Goal: Task Accomplishment & Management: Manage account settings

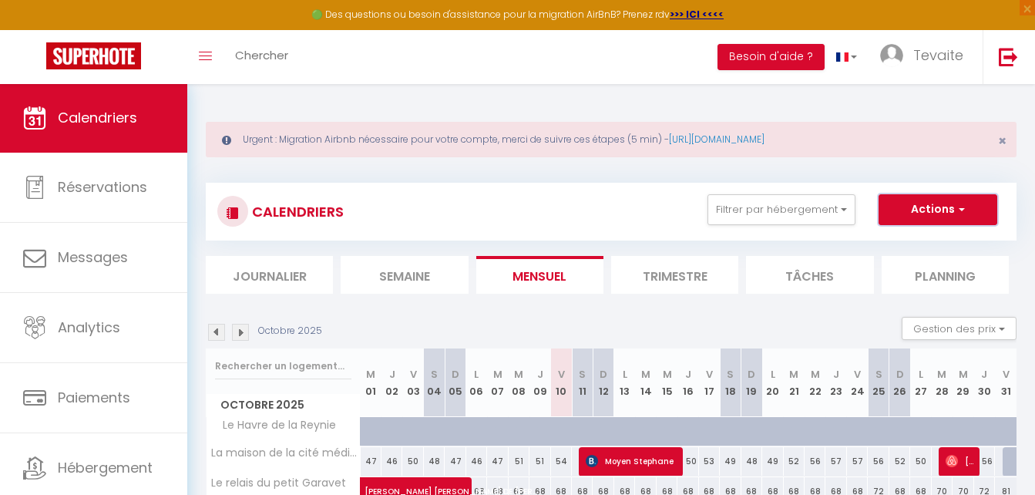
click at [952, 214] on button "Actions" at bounding box center [937, 209] width 119 height 31
click at [954, 205] on span "button" at bounding box center [958, 208] width 9 height 15
click at [914, 52] on span "Tevaite" at bounding box center [938, 54] width 50 height 19
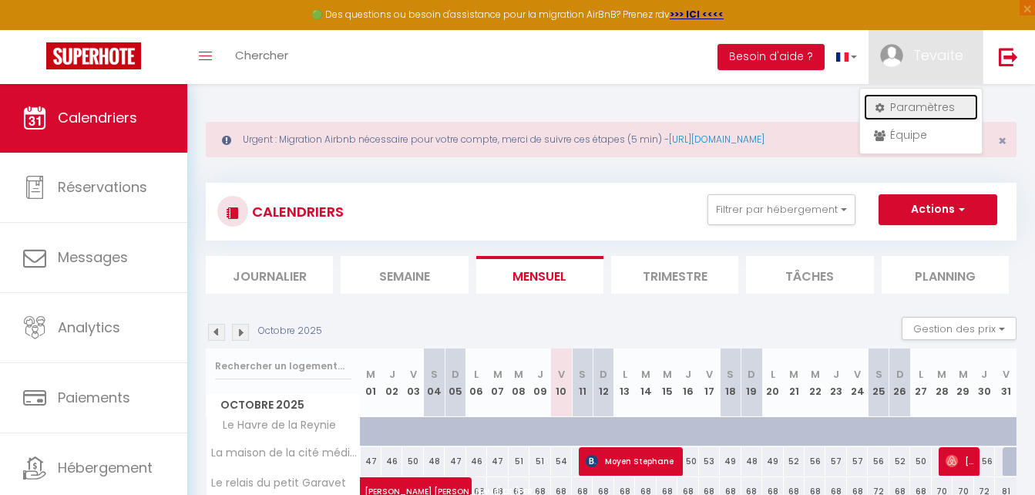
click at [921, 101] on link "Paramètres" at bounding box center [921, 107] width 114 height 26
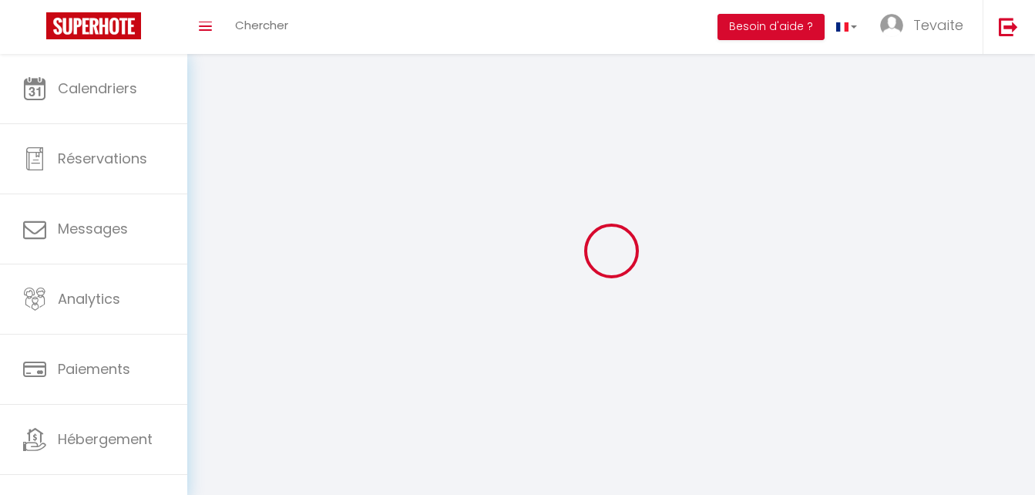
type input "Tevaite"
type input "FROGIER"
type input "0617221172"
type input "[STREET_ADDRESS][PERSON_NAME]"
type input "19100"
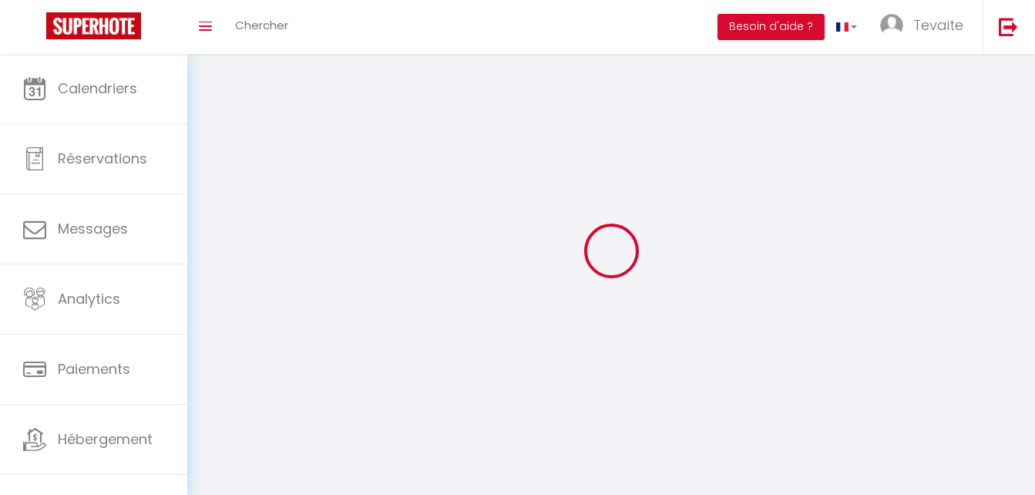
type input "BRIVE-LA-GAILLARDE"
type input "FhMsXRz63yhhoFI1g7xXq5fGh"
type input "MOs4vlkpyOqwItxr2d736foml"
select select "28"
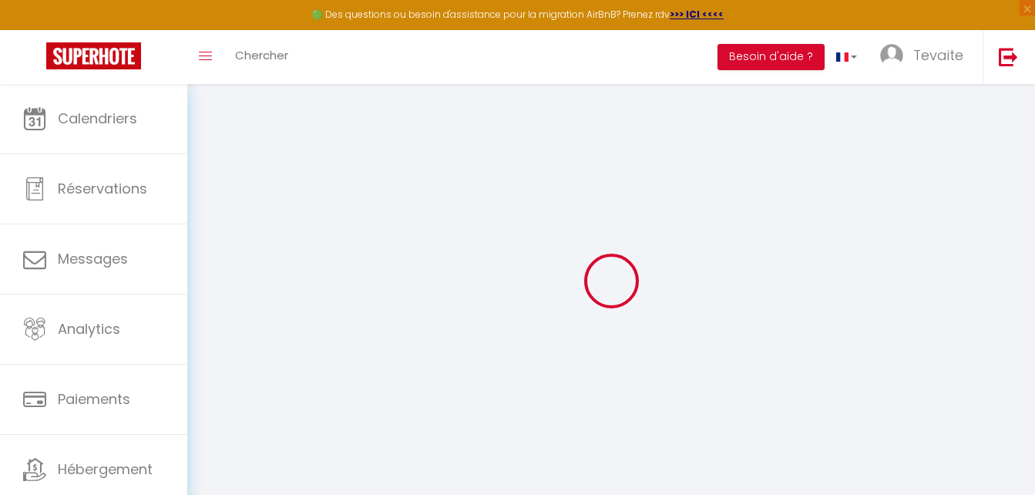
type input "FhMsXRz63yhhoFI1g7xXq5fGh"
type input "MOs4vlkpyOqwItxr2d736foml"
type input "[URL][DOMAIN_NAME]"
select select "fr"
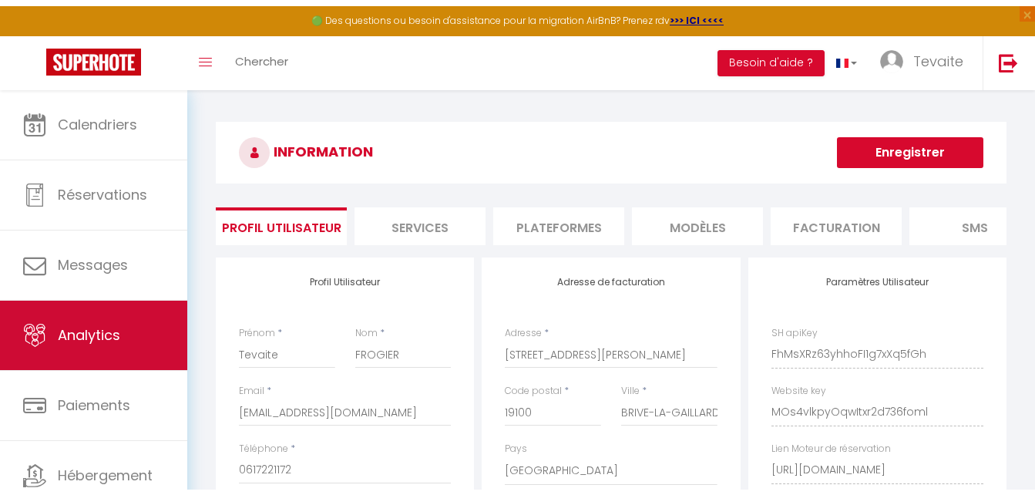
scroll to position [59, 0]
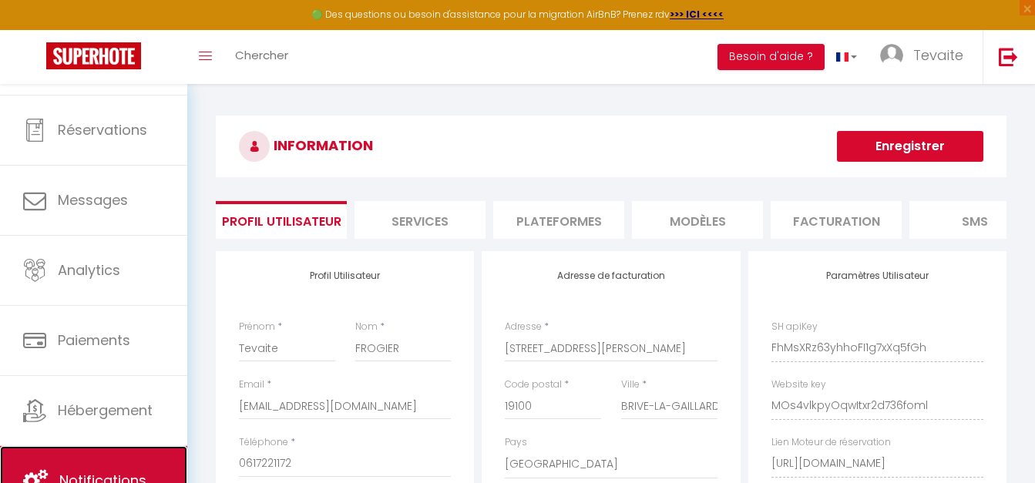
click at [84, 477] on span "Notifications" at bounding box center [102, 480] width 87 height 19
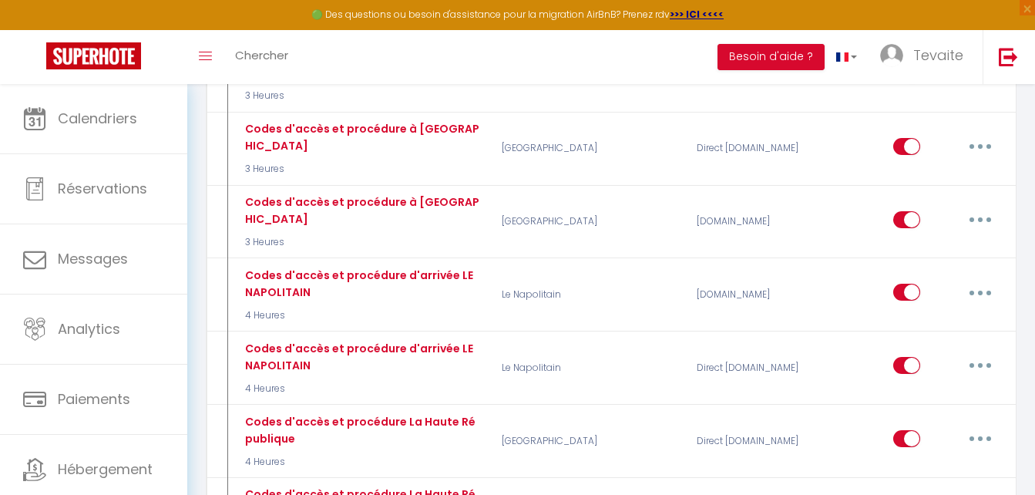
scroll to position [1155, 0]
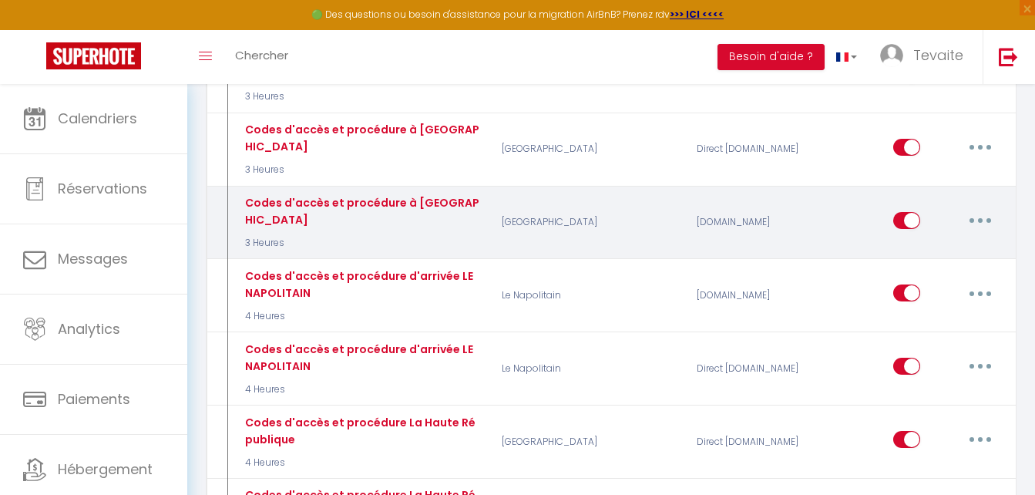
click at [367, 219] on div "Codes d'accès et procédure à [GEOGRAPHIC_DATA] 3 Heures" at bounding box center [361, 222] width 240 height 56
click at [984, 208] on button "button" at bounding box center [979, 220] width 43 height 25
click at [942, 242] on link "Editer" at bounding box center [940, 255] width 114 height 26
type input "Codes d'accès et procédure à [GEOGRAPHIC_DATA]"
select select "3"
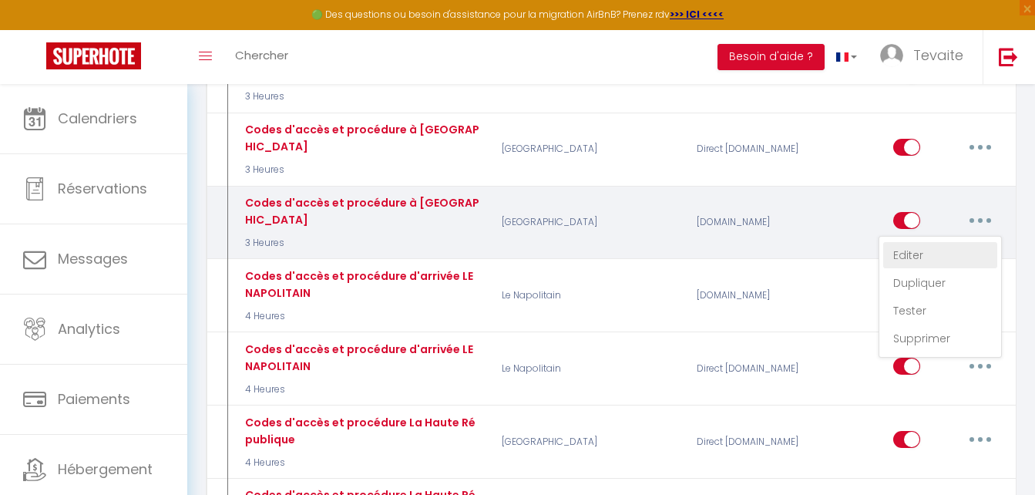
select select "3 Heures"
select select "if_booking_is_paid"
checkbox input "true"
checkbox input "false"
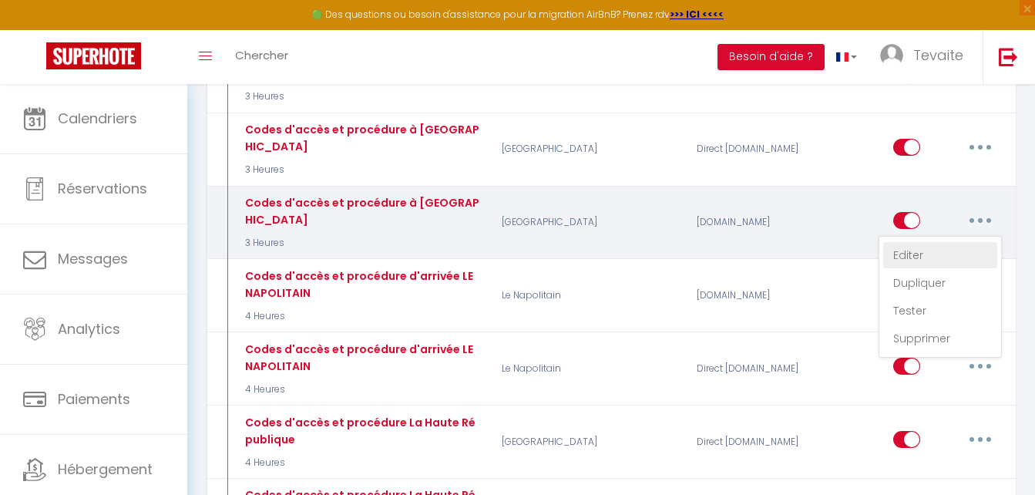
radio input "true"
type input "Codes d'accès et procédure à [GEOGRAPHIC_DATA]"
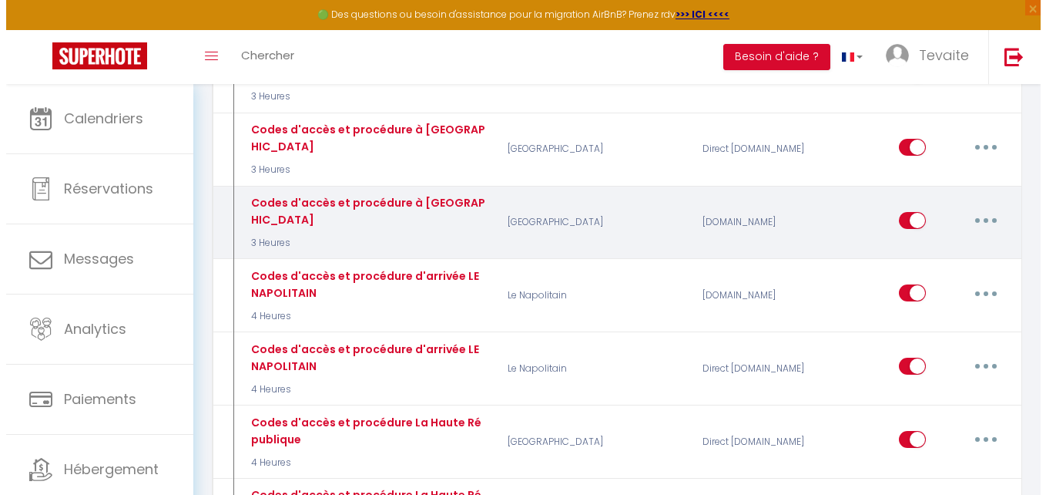
scroll to position [1141, 0]
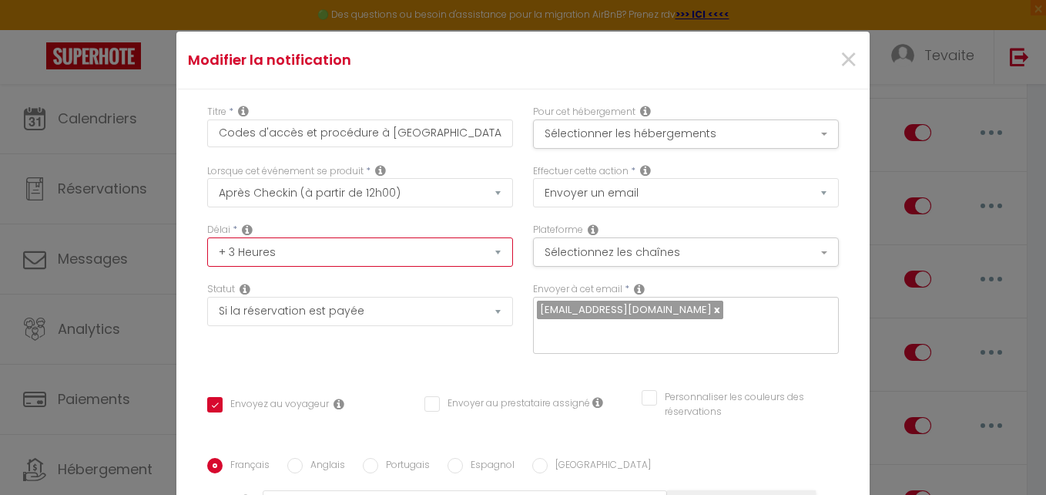
click at [449, 258] on select "Immédiat + 10 Minutes + 1 Heure + 2 Heures + 3 Heures + 4 Heures + 5 Heures + 6…" at bounding box center [360, 251] width 306 height 29
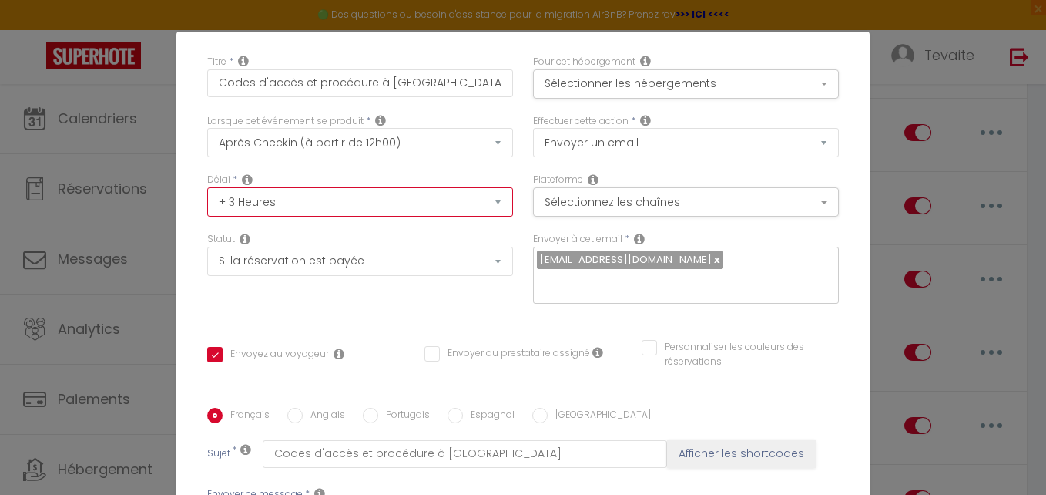
scroll to position [0, 0]
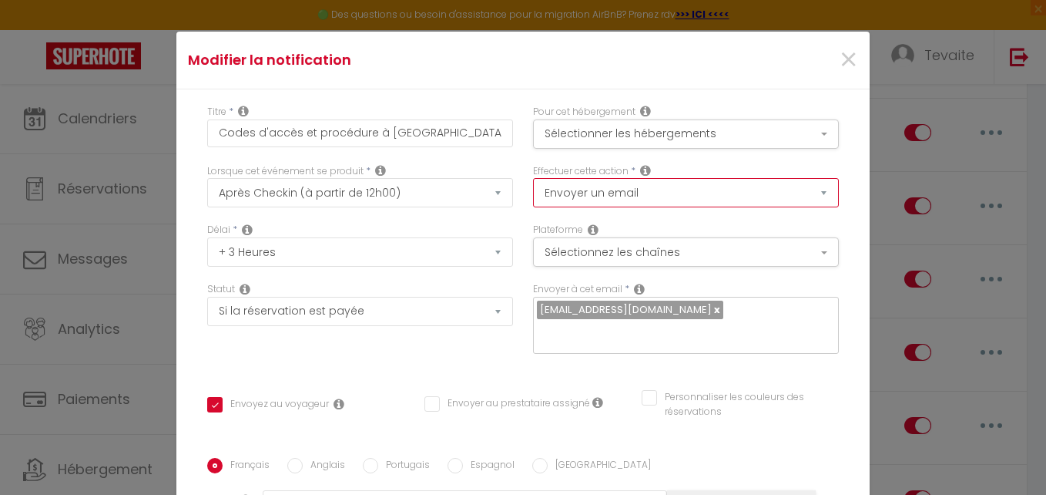
click at [794, 193] on select "Envoyer un email Envoyer un SMS Envoyer une notification push" at bounding box center [686, 192] width 306 height 29
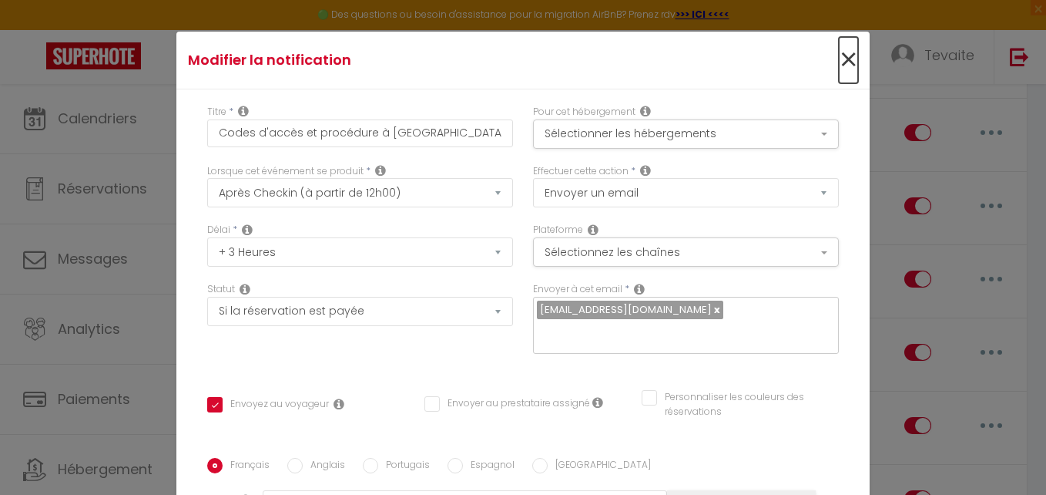
click at [839, 55] on span "×" at bounding box center [848, 60] width 19 height 46
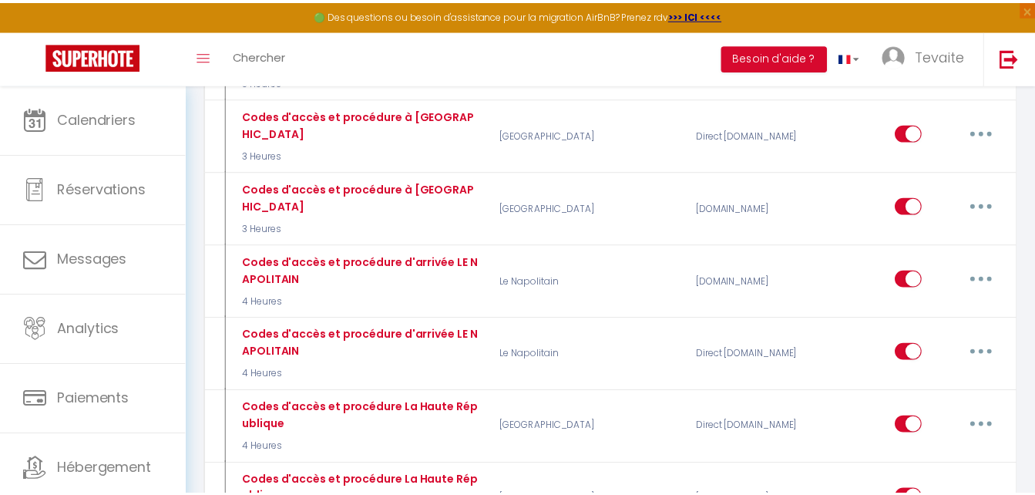
scroll to position [1155, 0]
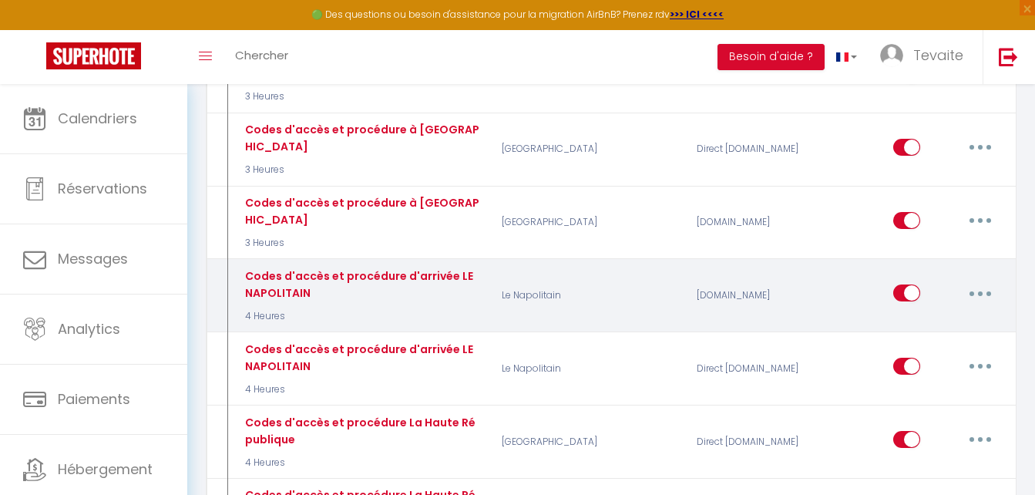
click at [978, 291] on icon "button" at bounding box center [980, 293] width 5 height 5
click at [932, 317] on link "Editer" at bounding box center [940, 328] width 114 height 26
type input "Codes d'accès et procédure d'arrivée LE NAPOLITAIN"
select select "4 Heures"
checkbox input "true"
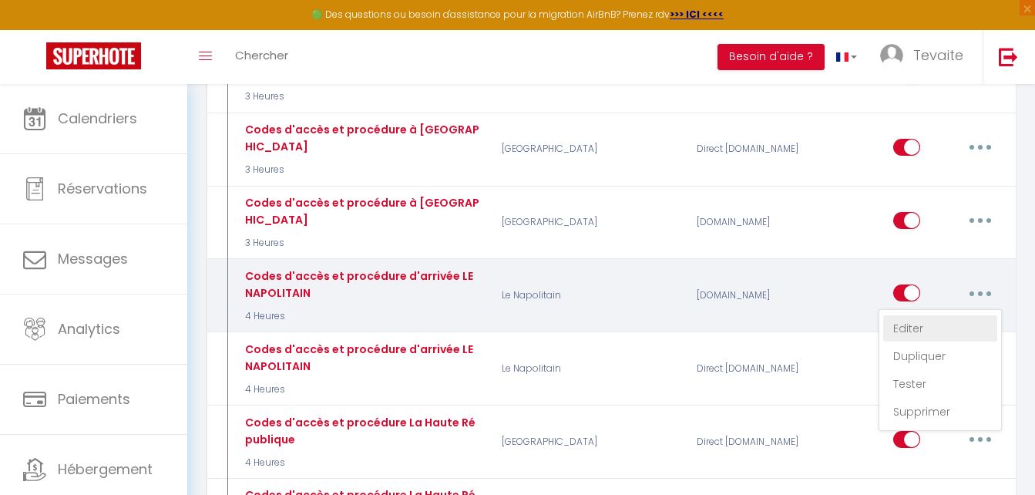
checkbox input "false"
type input "Code d'accès et procédure d'arrivée au LE NAPOLITAIN"
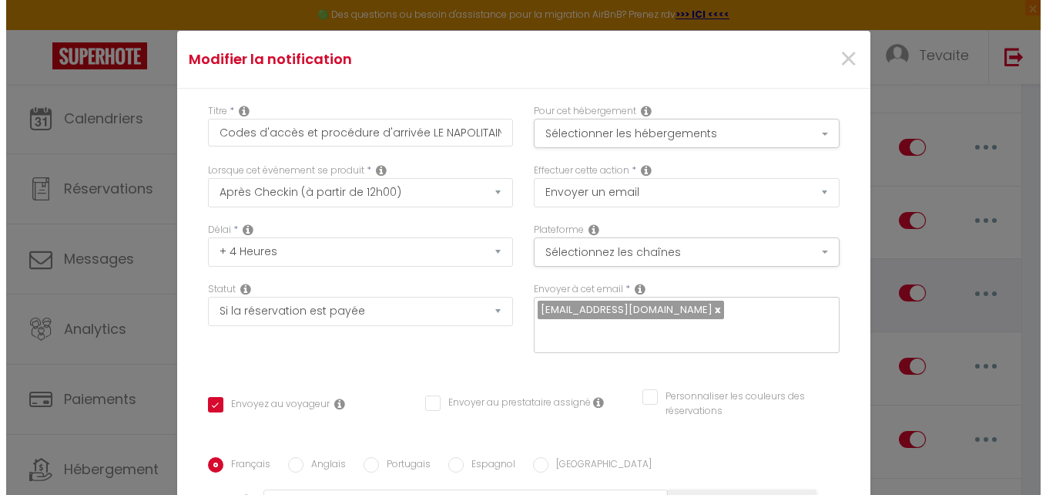
scroll to position [1141, 0]
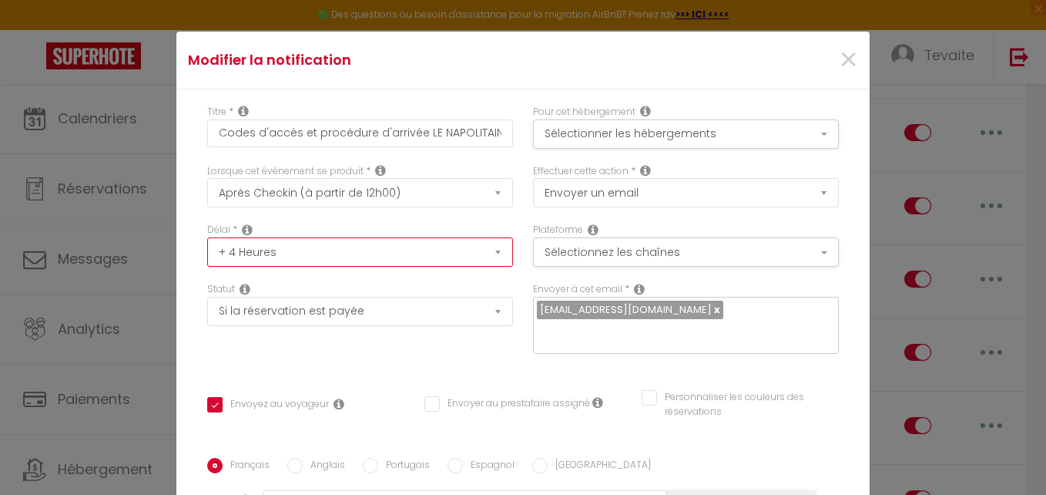
click at [480, 248] on select "Immédiat + 10 Minutes + 1 Heure + 2 Heures + 3 Heures + 4 Heures + 5 Heures + 6…" at bounding box center [360, 251] width 306 height 29
select select "3 Heures"
click at [207, 237] on select "Immédiat + 10 Minutes + 1 Heure + 2 Heures + 3 Heures + 4 Heures + 5 Heures + 6…" at bounding box center [360, 251] width 306 height 29
checkbox input "true"
checkbox input "false"
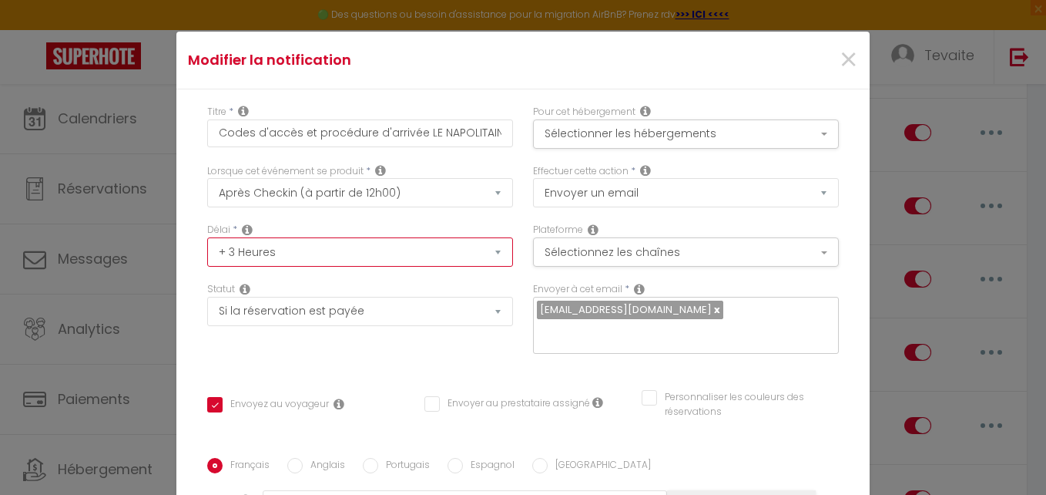
checkbox input "false"
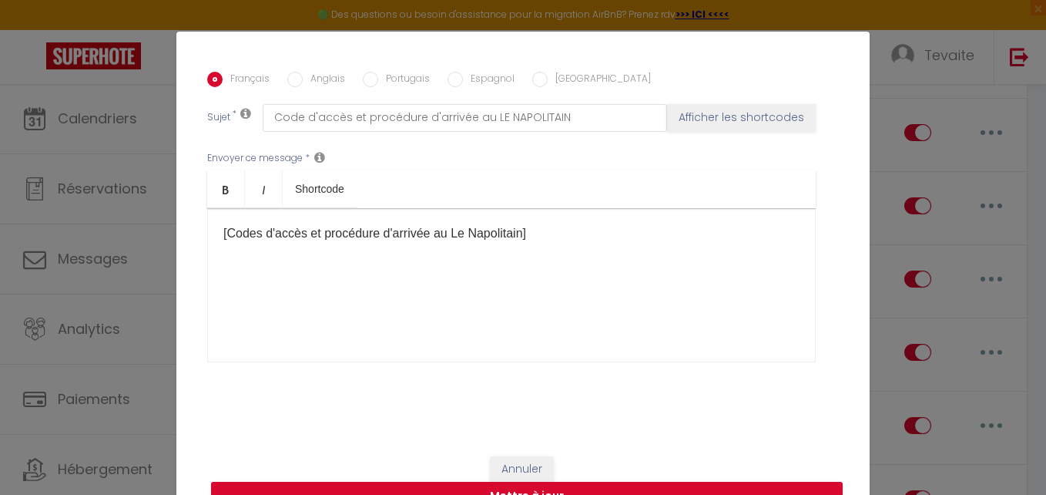
scroll to position [62, 0]
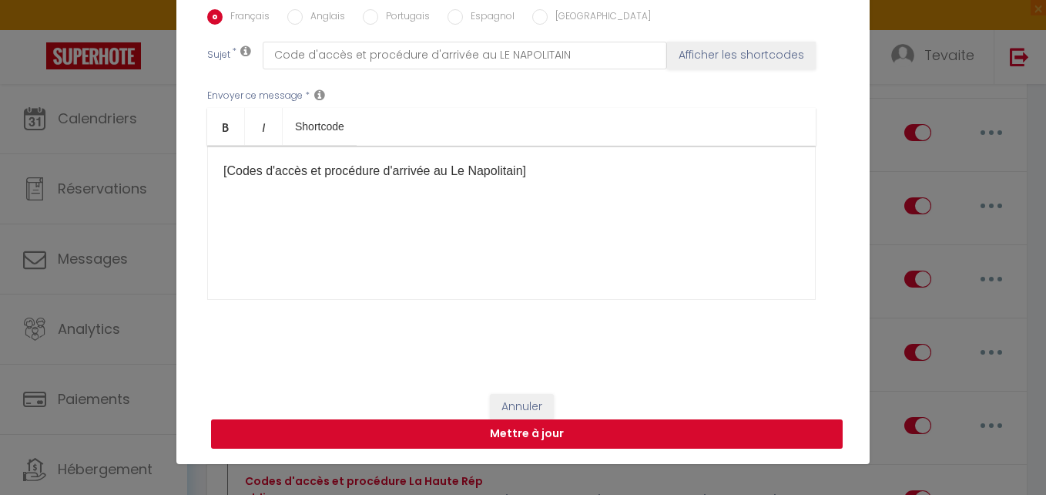
click at [530, 431] on button "Mettre à jour" at bounding box center [527, 433] width 632 height 29
checkbox input "true"
checkbox input "false"
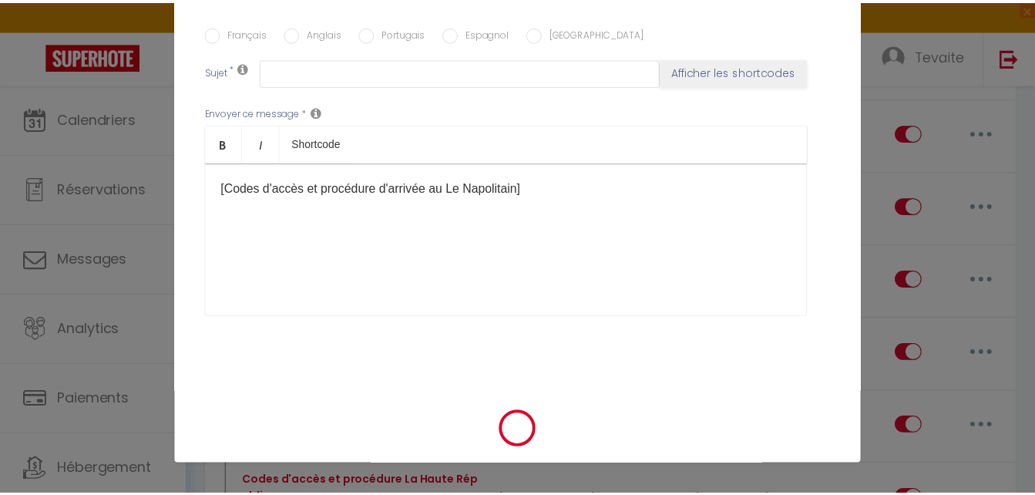
scroll to position [0, 0]
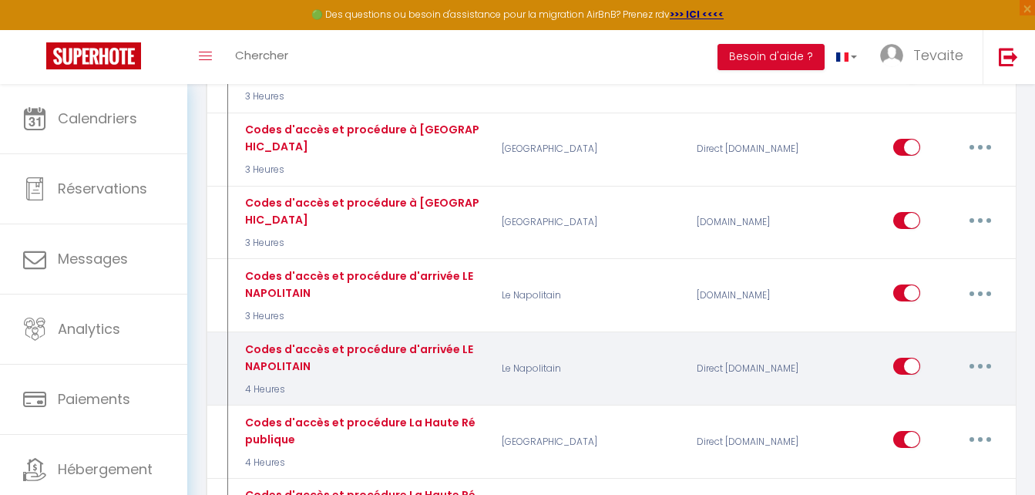
click at [978, 364] on icon "button" at bounding box center [980, 366] width 5 height 5
click at [927, 388] on link "Editer" at bounding box center [940, 401] width 114 height 26
type input "Codes d'accès et procédure d'arrivée LE NAPOLITAIN"
select select "3"
select select "4 Heures"
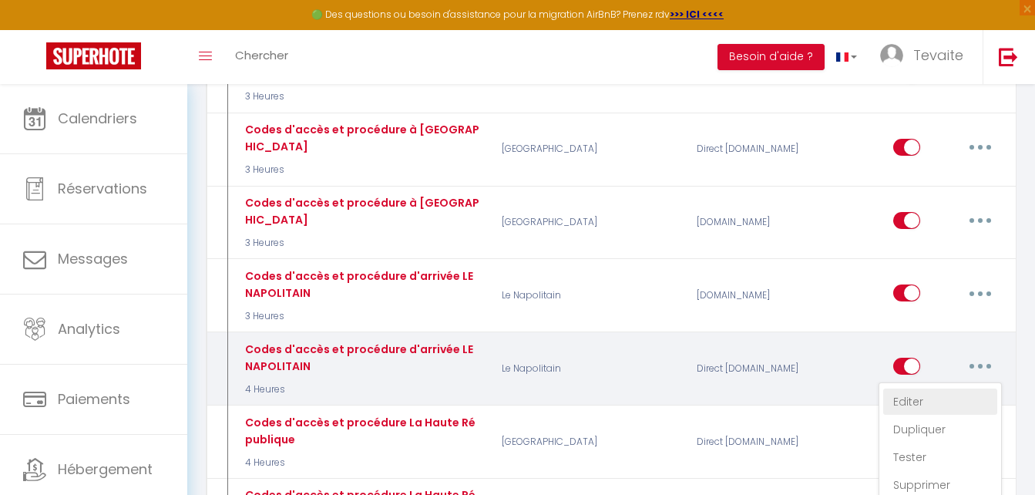
select select "if_deposit_is_paid"
checkbox input "true"
checkbox input "false"
radio input "true"
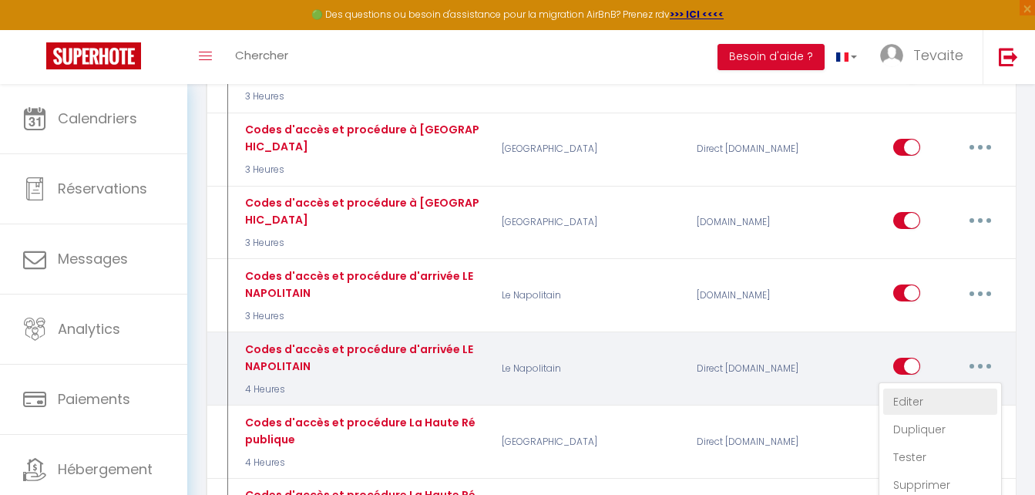
type input "Code d'accès et procédure d'arrivée au LE NAPOLITAIN"
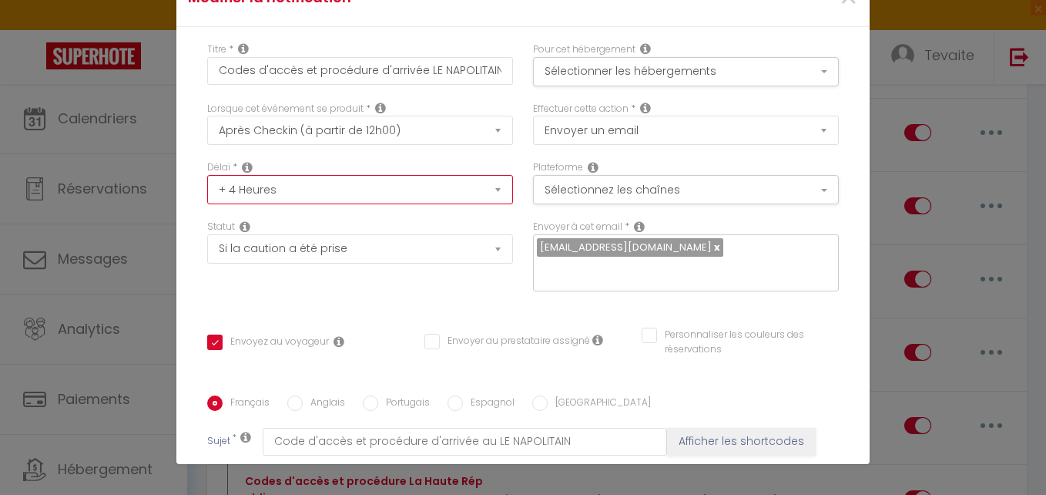
click at [477, 196] on select "Immédiat + 10 Minutes + 1 Heure + 2 Heures + 3 Heures + 4 Heures + 5 Heures + 6…" at bounding box center [360, 189] width 306 height 29
select select "3 Heures"
click at [207, 175] on select "Immédiat + 10 Minutes + 1 Heure + 2 Heures + 3 Heures + 4 Heures + 5 Heures + 6…" at bounding box center [360, 189] width 306 height 29
checkbox input "true"
checkbox input "false"
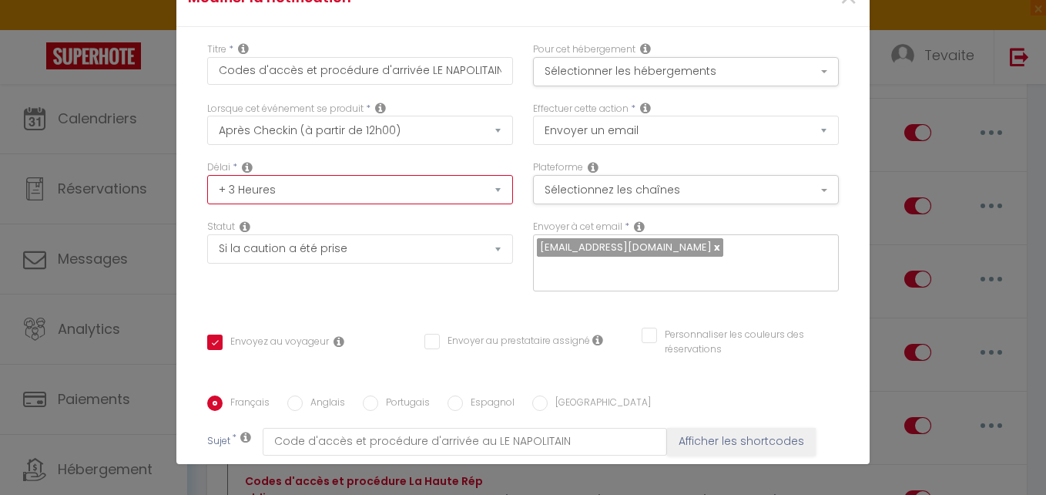
checkbox input "false"
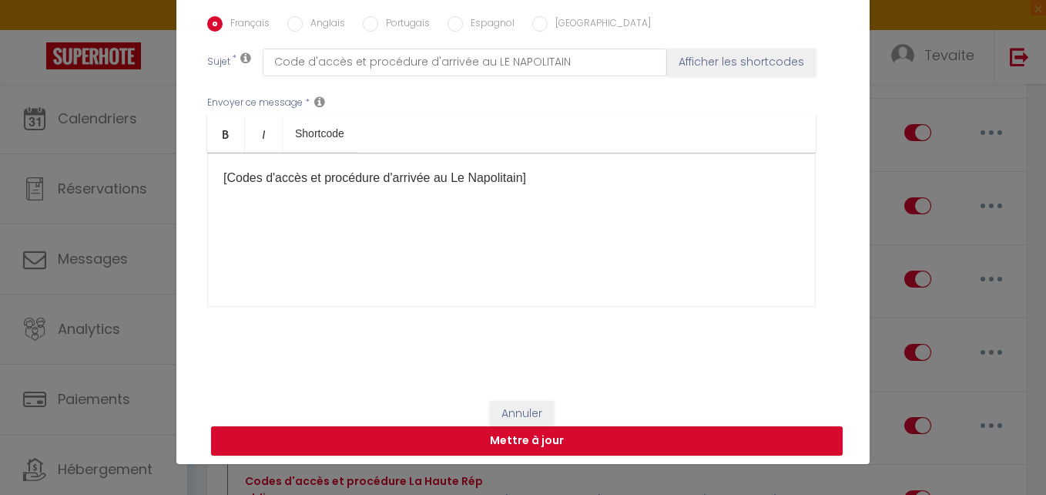
scroll to position [386, 0]
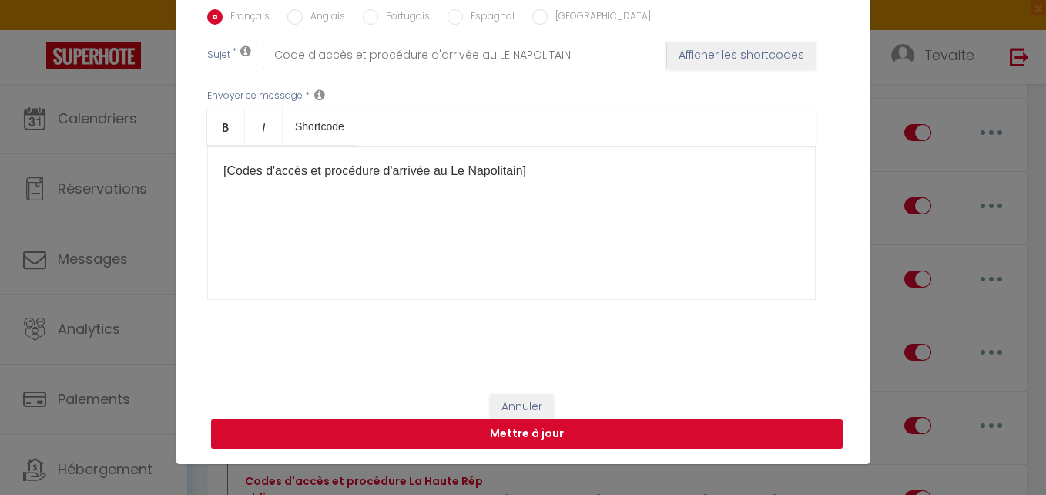
click at [505, 433] on button "Mettre à jour" at bounding box center [527, 433] width 632 height 29
checkbox input "true"
checkbox input "false"
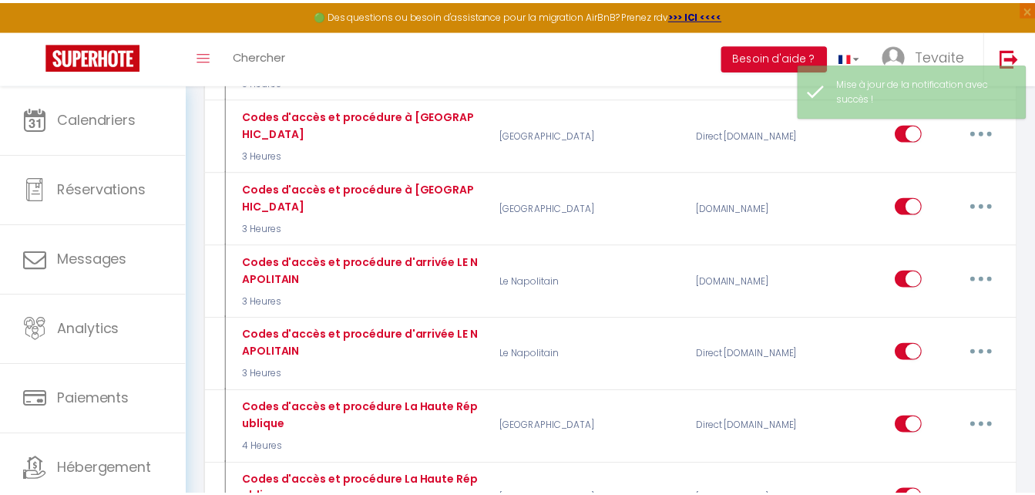
scroll to position [1155, 0]
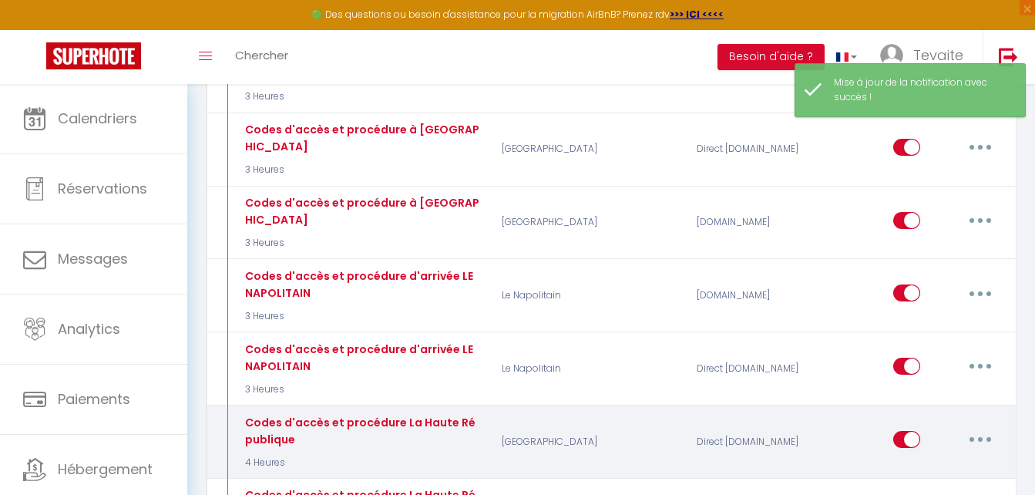
click at [984, 427] on button "button" at bounding box center [979, 439] width 43 height 25
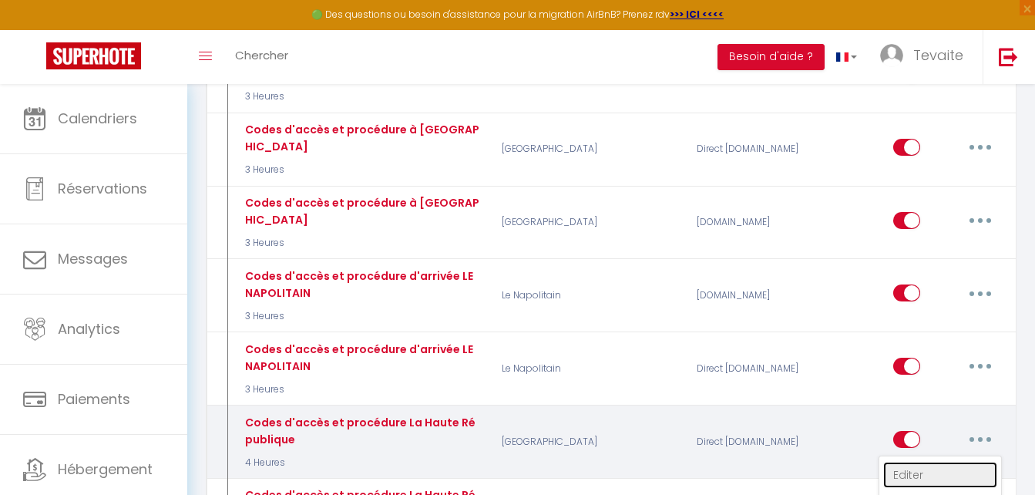
click at [928, 461] on link "Editer" at bounding box center [940, 474] width 114 height 26
type input "Codes d'accès et procédure La Haute République"
select select "3"
select select "4 Heures"
select select "if_deposit_is_paid"
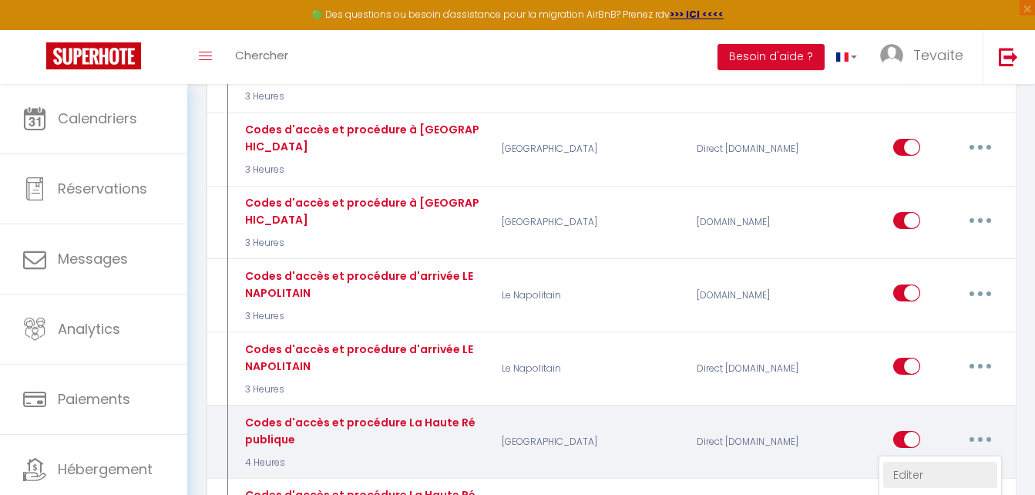
checkbox input "true"
checkbox input "false"
radio input "true"
type input "Codes d'accès et procédure La Haute République"
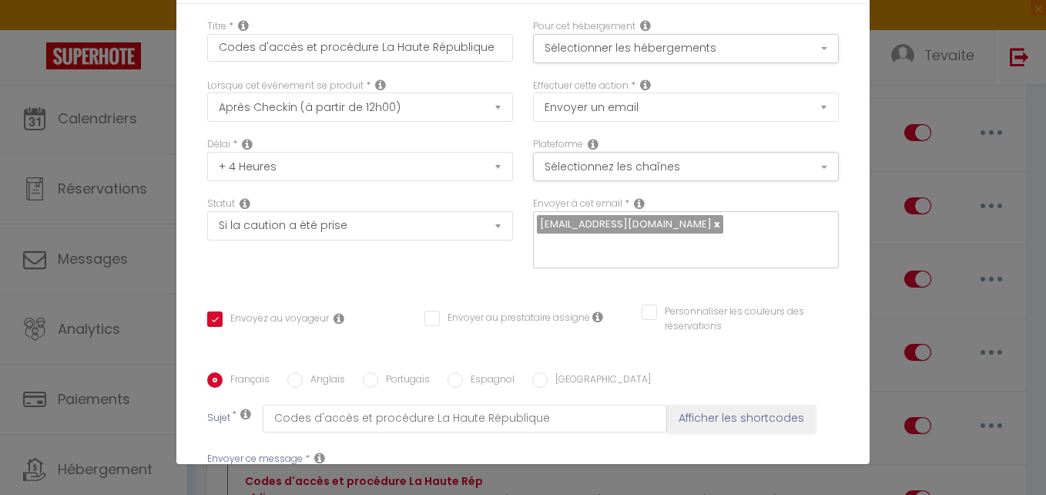
scroll to position [0, 0]
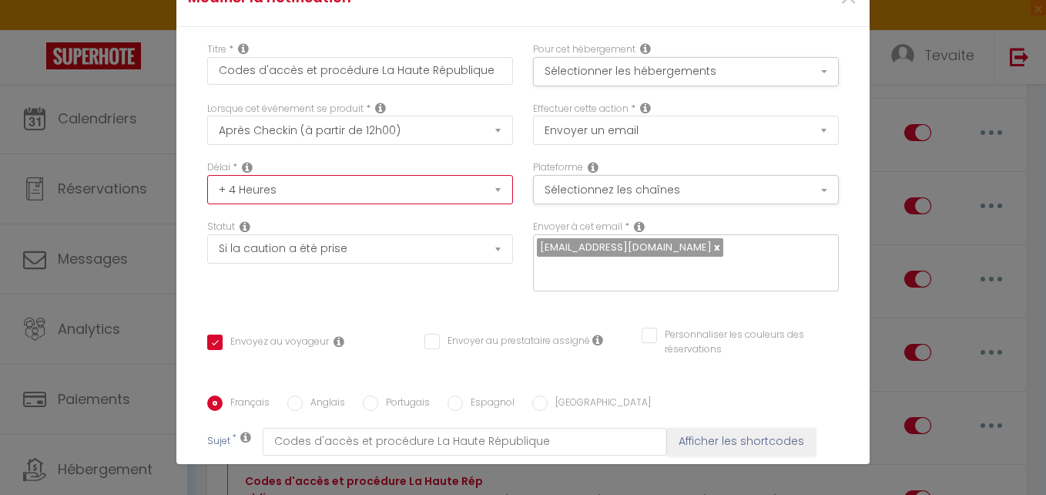
click at [448, 186] on select "Immédiat + 10 Minutes + 1 Heure + 2 Heures + 3 Heures + 4 Heures + 5 Heures + 6…" at bounding box center [360, 189] width 306 height 29
select select "3 Heures"
click at [207, 175] on select "Immédiat + 10 Minutes + 1 Heure + 2 Heures + 3 Heures + 4 Heures + 5 Heures + 6…" at bounding box center [360, 189] width 306 height 29
checkbox input "true"
checkbox input "false"
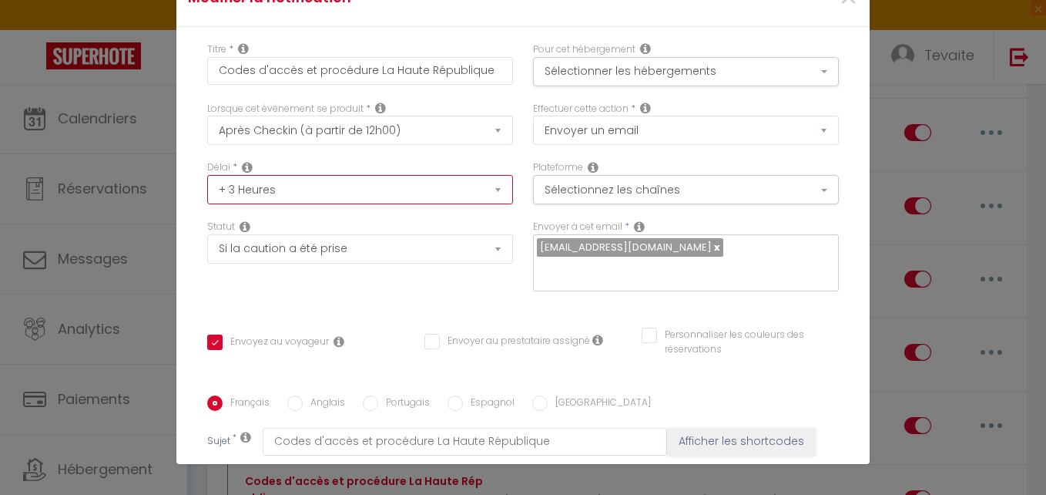
checkbox input "false"
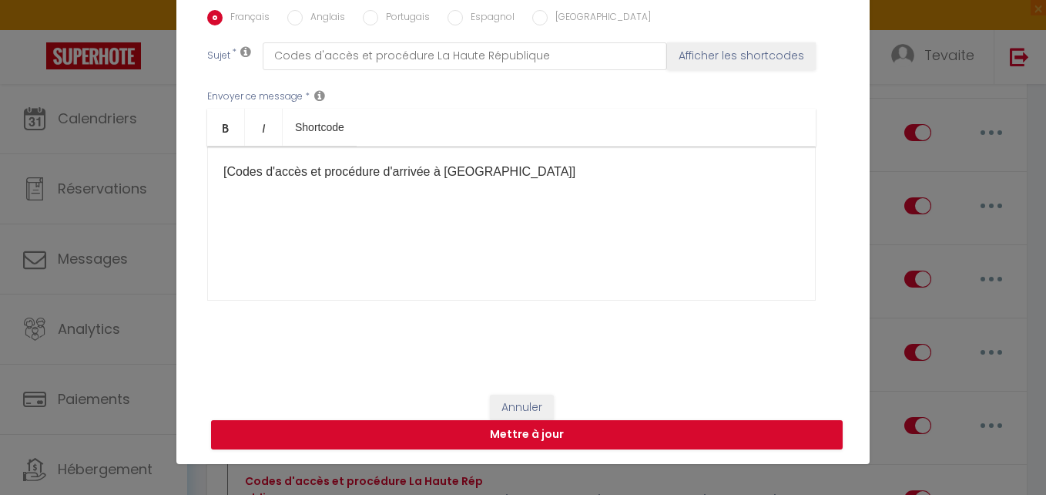
scroll to position [386, 0]
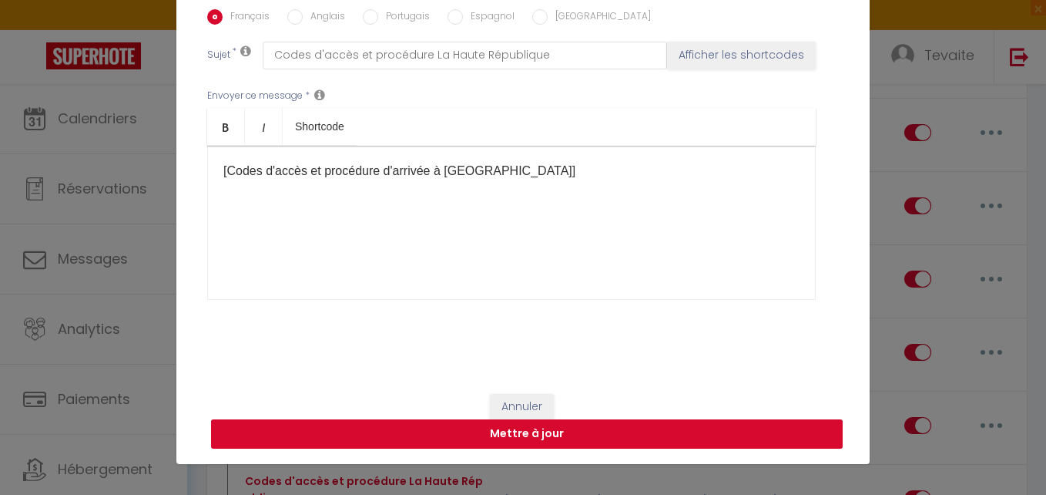
click at [382, 429] on button "Mettre à jour" at bounding box center [527, 433] width 632 height 29
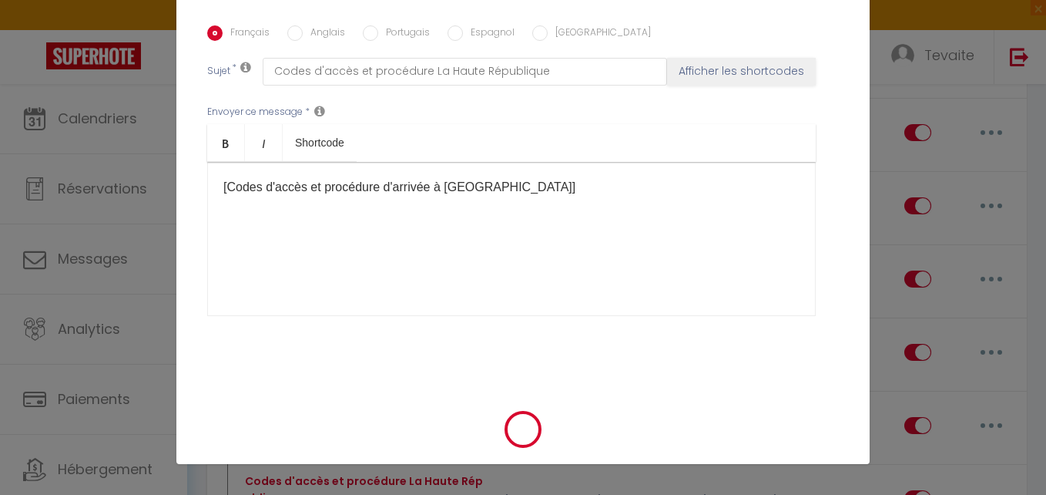
checkbox input "true"
checkbox input "false"
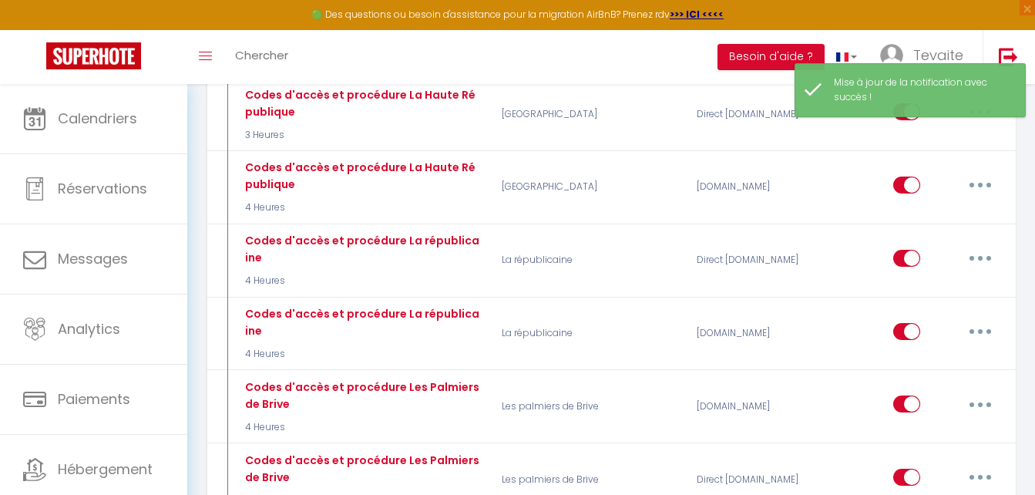
scroll to position [1483, 0]
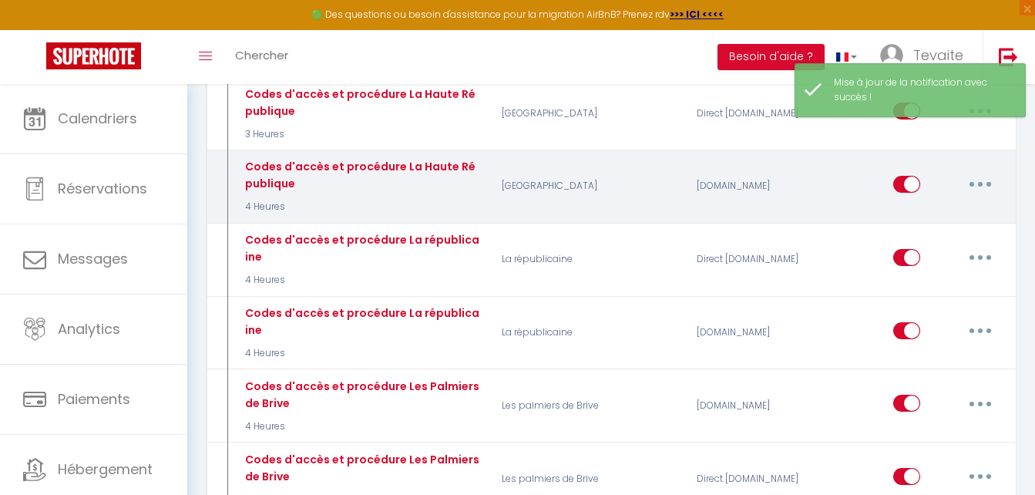
click at [981, 172] on button "button" at bounding box center [979, 184] width 43 height 25
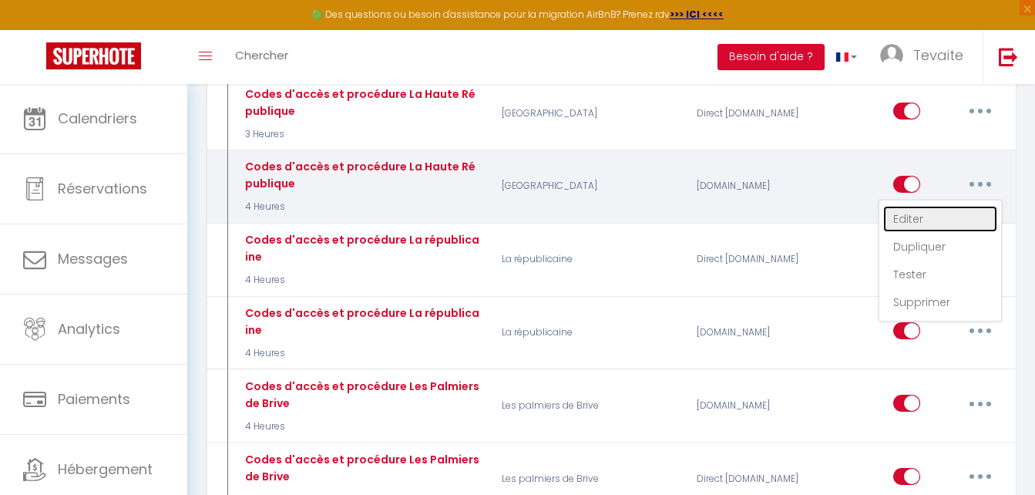
click at [917, 206] on link "Editer" at bounding box center [940, 219] width 114 height 26
type input "Codes d'accès et procédure La Haute République"
select select "3"
select select "4 Heures"
select select "if_booking_is_paid"
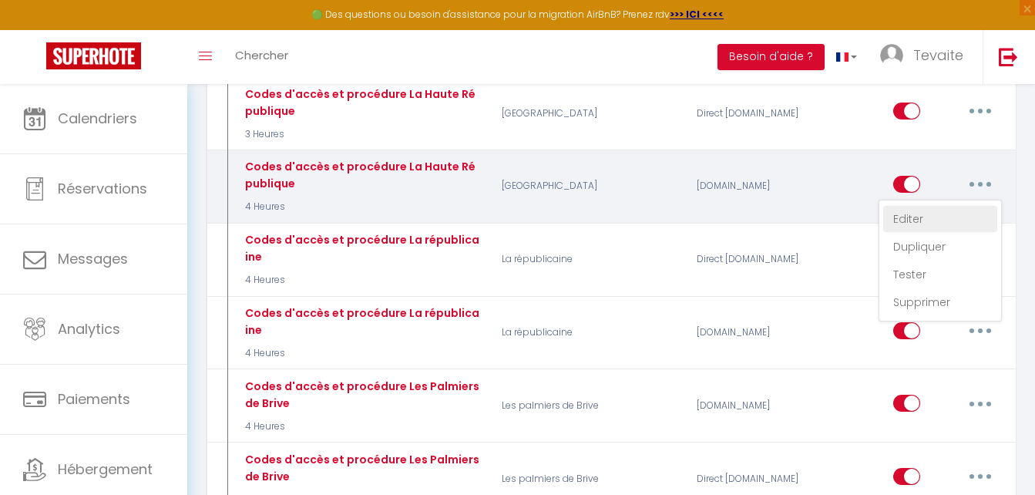
checkbox input "true"
checkbox input "false"
radio input "true"
type input "Codes d'accès et procédure La Haute République"
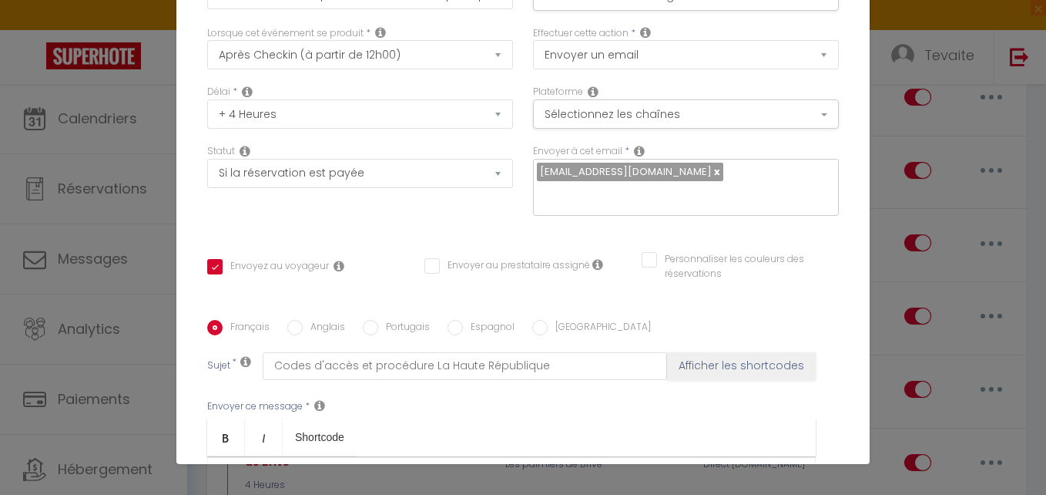
scroll to position [60, 0]
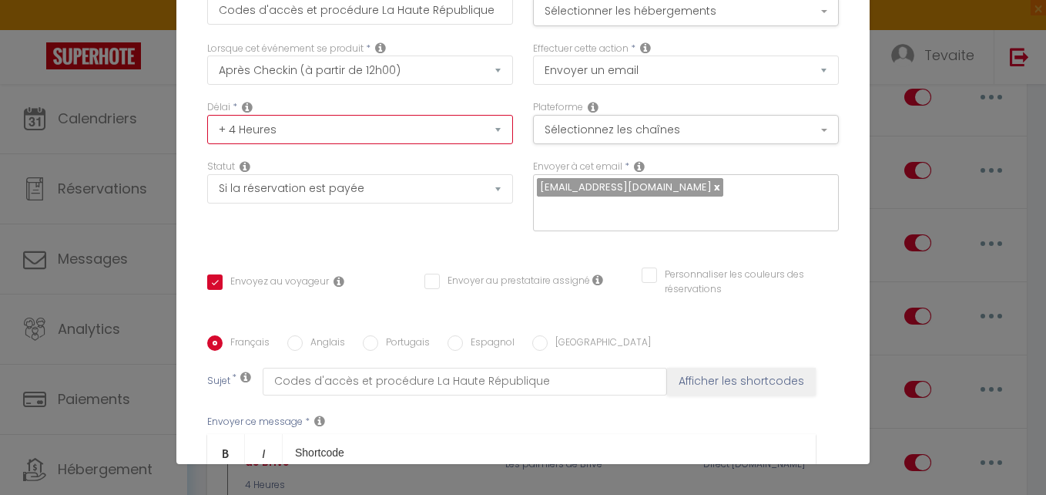
click at [486, 126] on select "Immédiat + 10 Minutes + 1 Heure + 2 Heures + 3 Heures + 4 Heures + 5 Heures + 6…" at bounding box center [360, 129] width 306 height 29
select select "3 Heures"
click at [207, 115] on select "Immédiat + 10 Minutes + 1 Heure + 2 Heures + 3 Heures + 4 Heures + 5 Heures + 6…" at bounding box center [360, 129] width 306 height 29
checkbox input "true"
checkbox input "false"
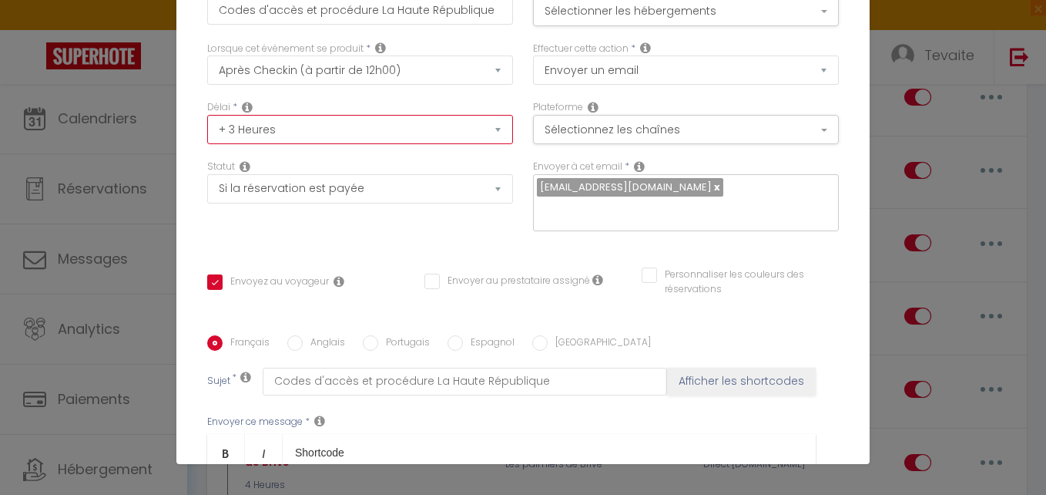
checkbox input "false"
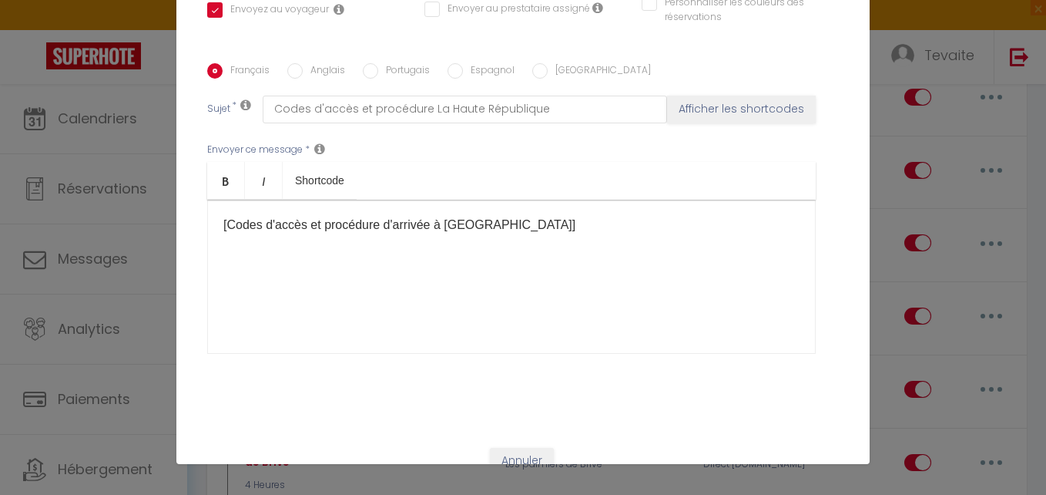
scroll to position [386, 0]
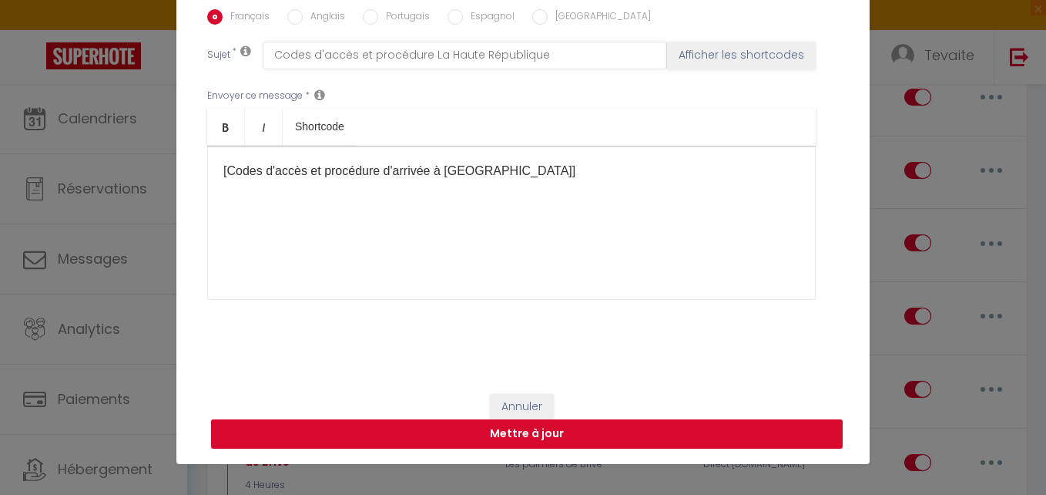
click at [438, 438] on button "Mettre à jour" at bounding box center [527, 433] width 632 height 29
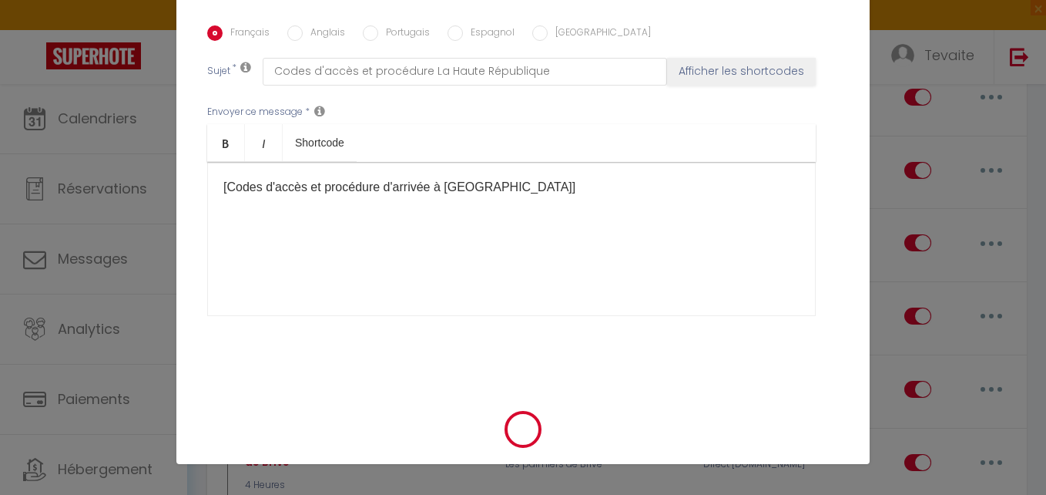
checkbox input "true"
checkbox input "false"
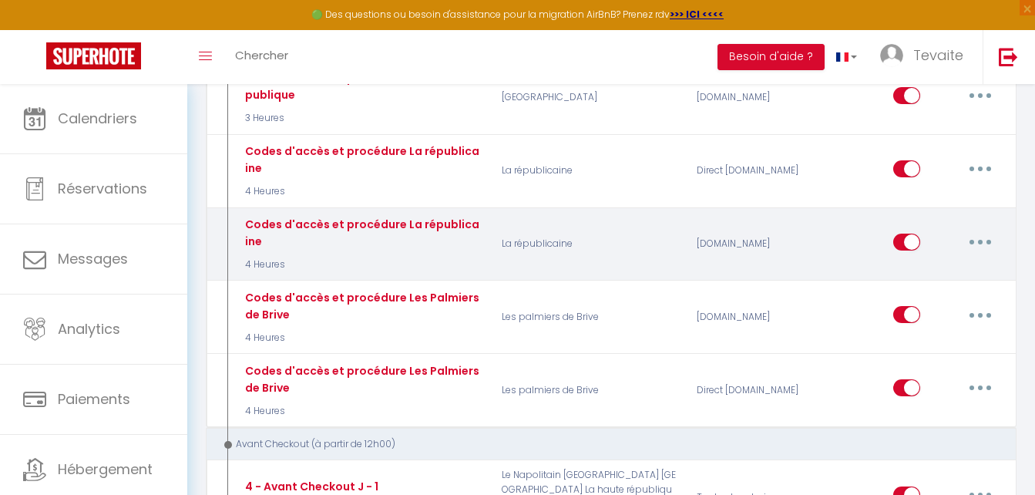
scroll to position [1499, 0]
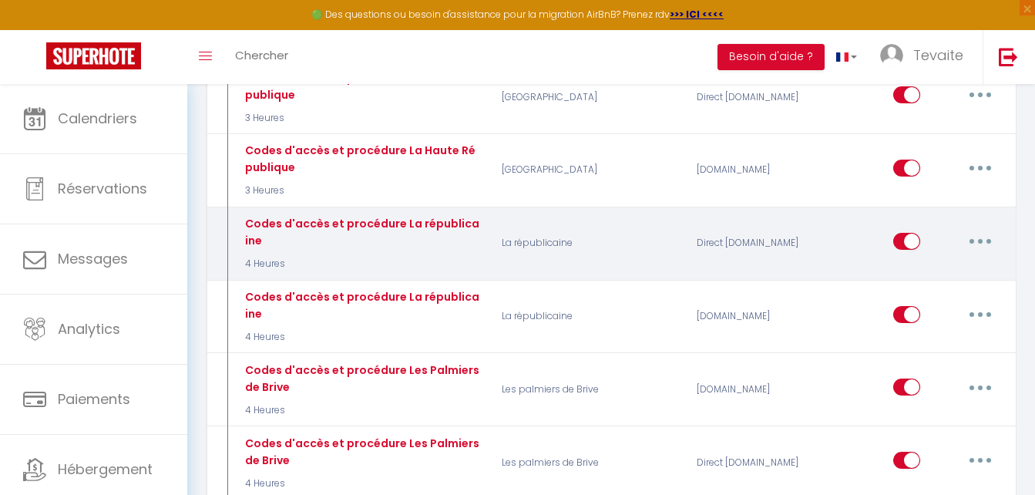
click at [987, 229] on button "button" at bounding box center [979, 241] width 43 height 25
click at [927, 263] on link "Editer" at bounding box center [940, 276] width 114 height 26
type input "Codes d'accès et procédure La républicaine"
select select "3"
select select "4 Heures"
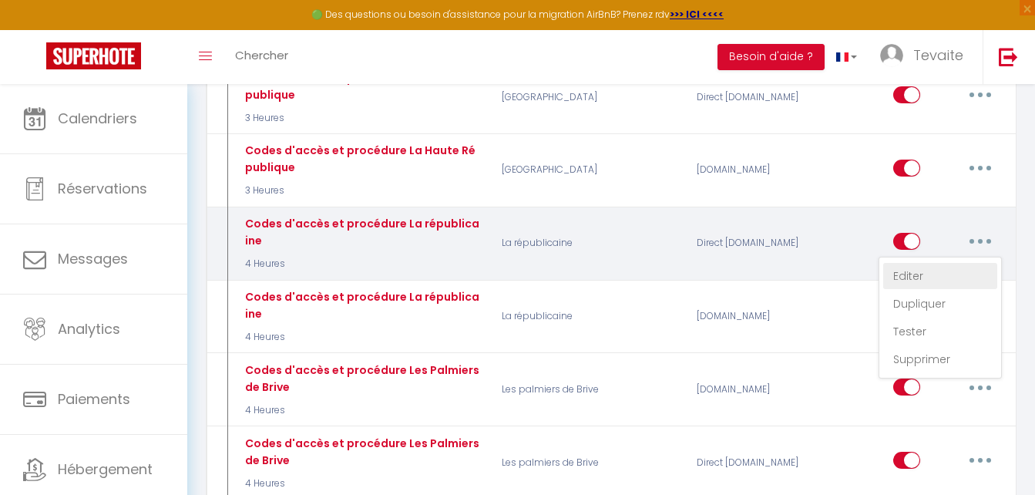
select select "if_deposit_is_paid"
checkbox input "true"
checkbox input "false"
radio input "true"
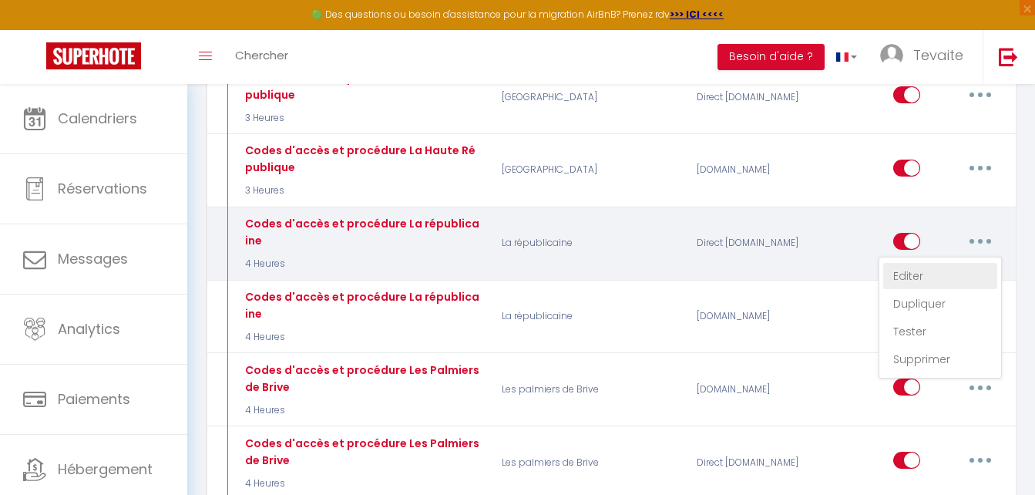
type input "Codes d'accès et procédure La républicaine"
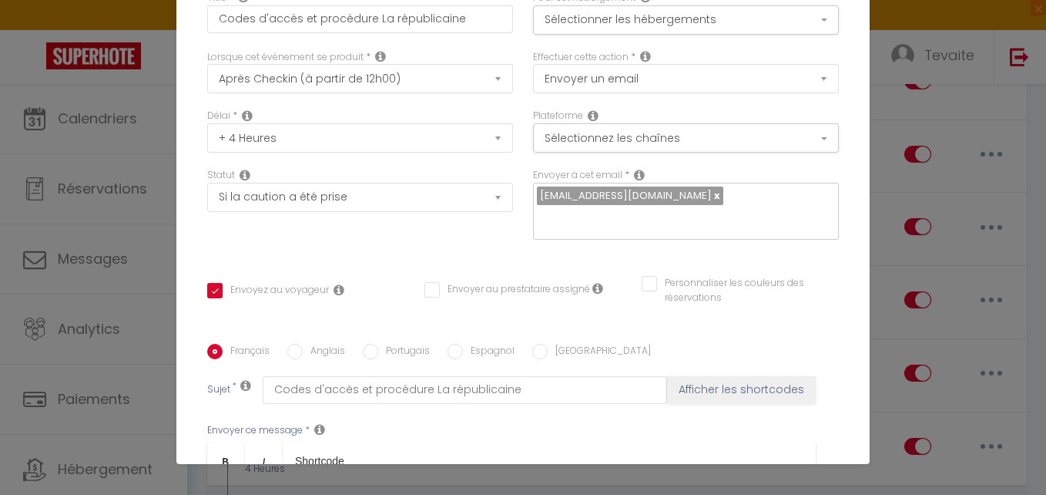
scroll to position [46, 0]
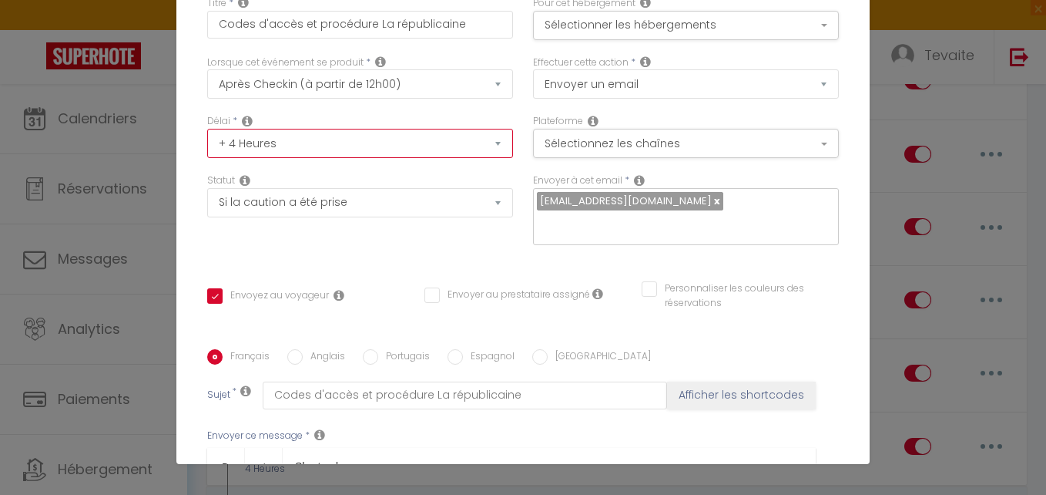
click at [342, 153] on select "Immédiat + 10 Minutes + 1 Heure + 2 Heures + 3 Heures + 4 Heures + 5 Heures + 6…" at bounding box center [360, 143] width 306 height 29
select select "3 Heures"
click at [207, 129] on select "Immédiat + 10 Minutes + 1 Heure + 2 Heures + 3 Heures + 4 Heures + 5 Heures + 6…" at bounding box center [360, 143] width 306 height 29
checkbox input "true"
checkbox input "false"
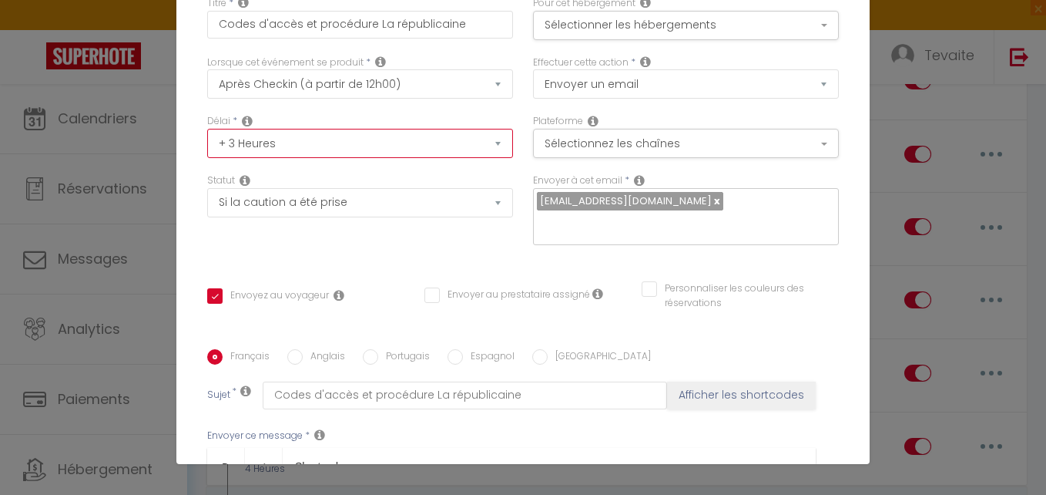
checkbox input "false"
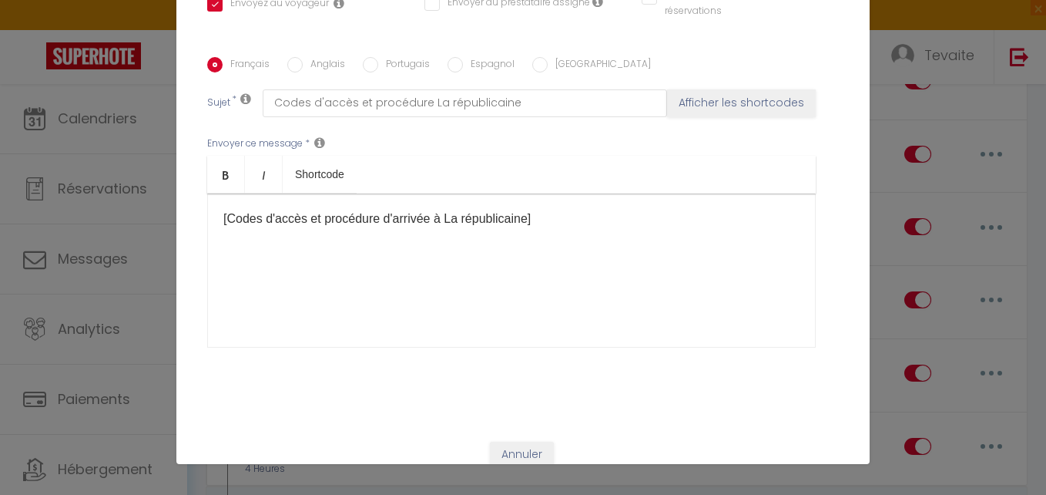
scroll to position [386, 0]
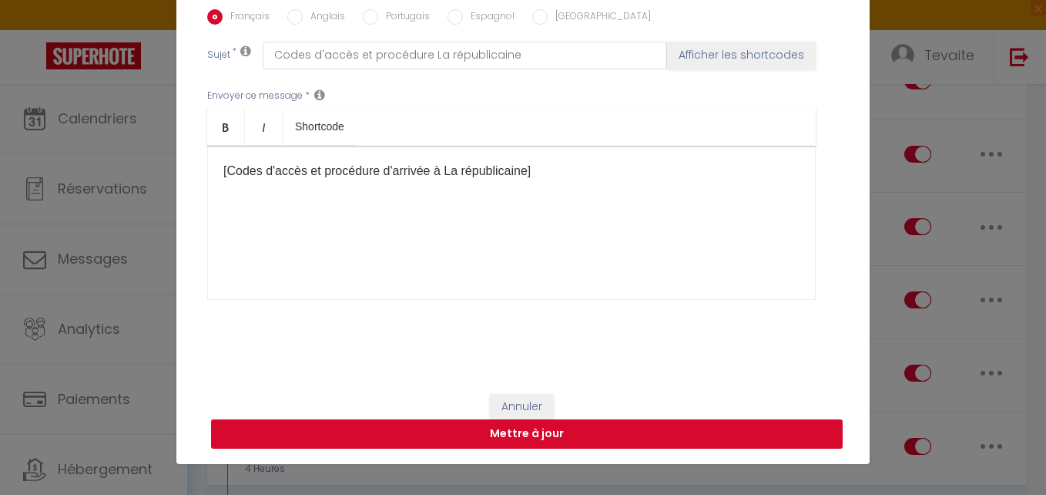
click at [625, 432] on button "Mettre à jour" at bounding box center [527, 433] width 632 height 29
checkbox input "true"
checkbox input "false"
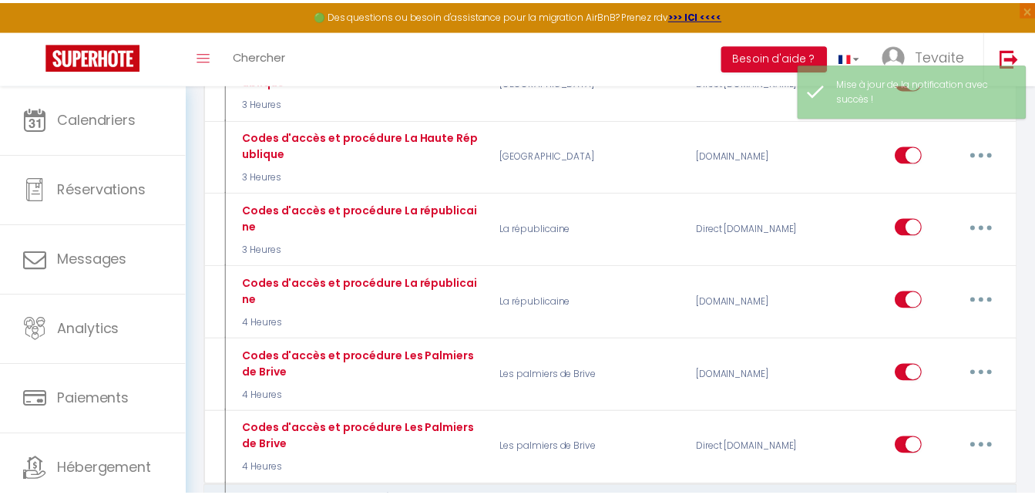
scroll to position [1499, 0]
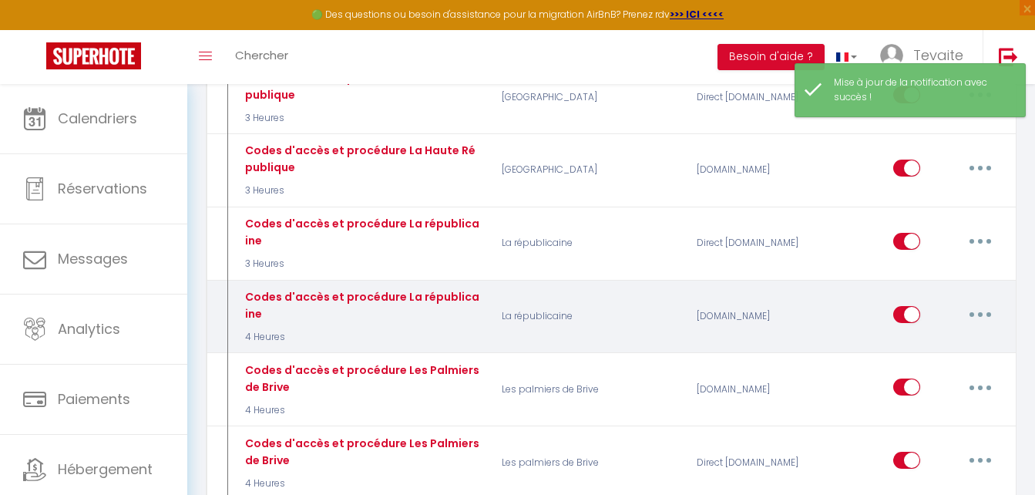
click at [984, 302] on button "button" at bounding box center [979, 314] width 43 height 25
click at [954, 336] on link "Editer" at bounding box center [940, 349] width 114 height 26
type input "Codes d'accès et procédure La républicaine"
select select "3"
select select "4 Heures"
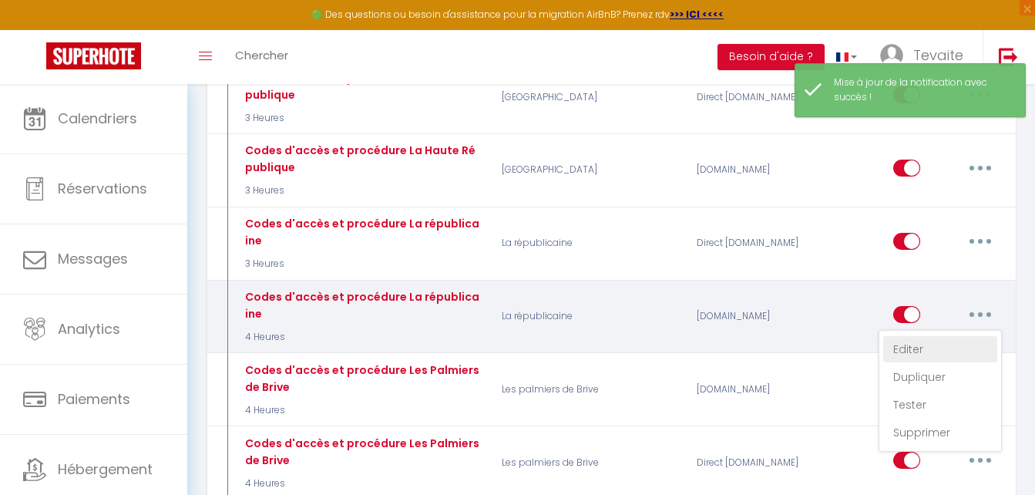
select select "if_booking_is_paid"
checkbox input "true"
checkbox input "false"
radio input "true"
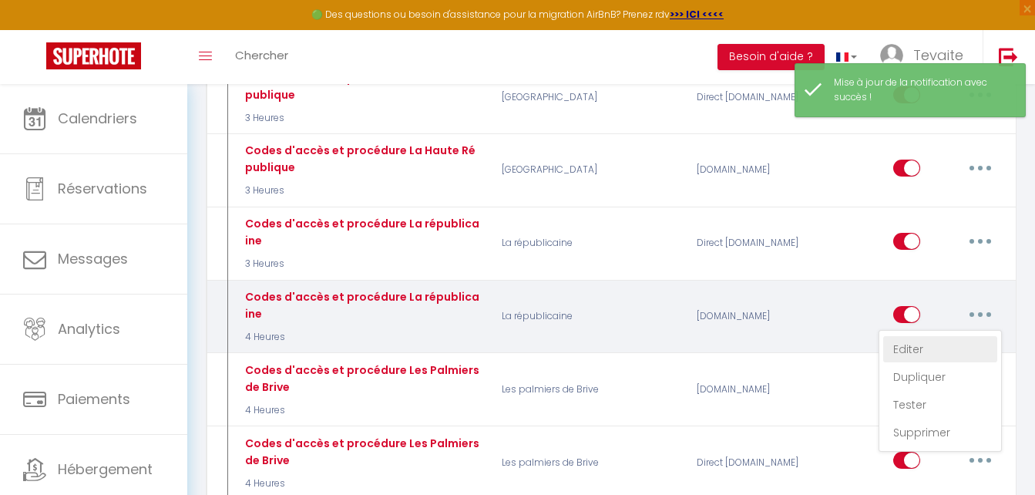
type input "Codes d'accès et procédure La républicaine"
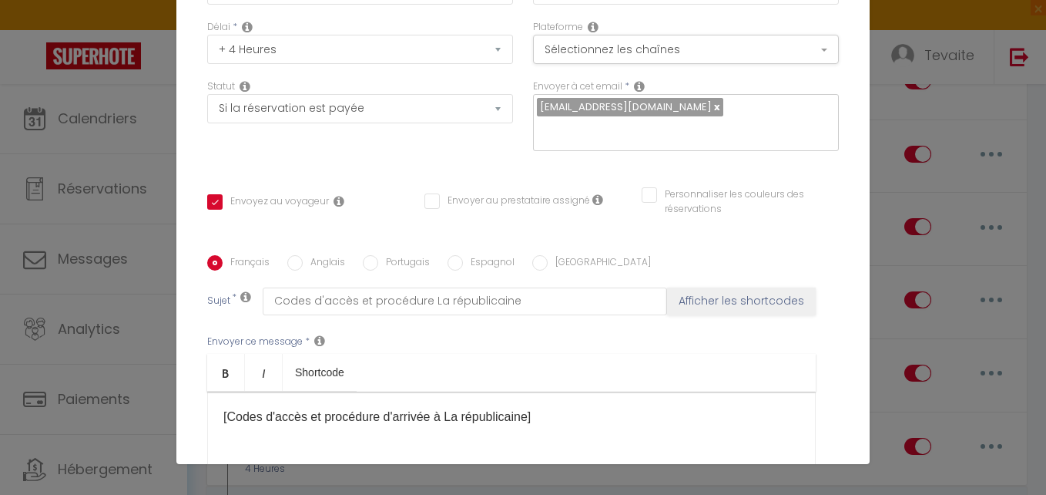
scroll to position [139, 0]
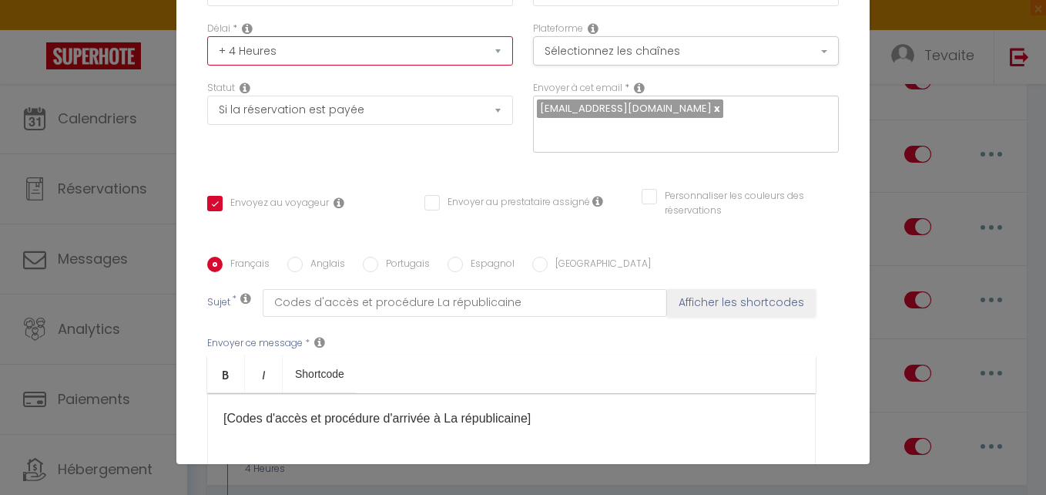
click at [434, 54] on select "Immédiat + 10 Minutes + 1 Heure + 2 Heures + 3 Heures + 4 Heures + 5 Heures + 6…" at bounding box center [360, 50] width 306 height 29
select select "3 Heures"
click at [207, 36] on select "Immédiat + 10 Minutes + 1 Heure + 2 Heures + 3 Heures + 4 Heures + 5 Heures + 6…" at bounding box center [360, 50] width 306 height 29
checkbox input "true"
checkbox input "false"
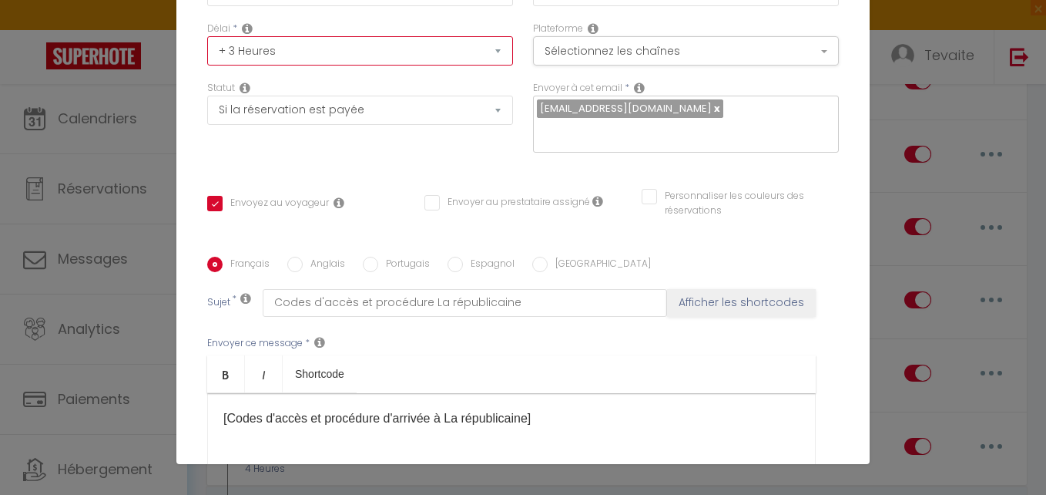
checkbox input "false"
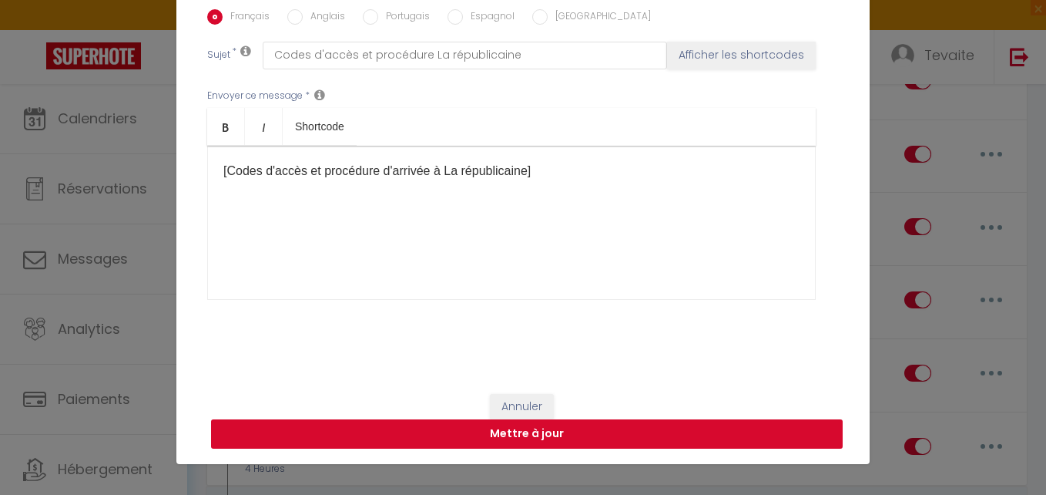
click at [730, 436] on button "Mettre à jour" at bounding box center [527, 433] width 632 height 29
checkbox input "true"
checkbox input "false"
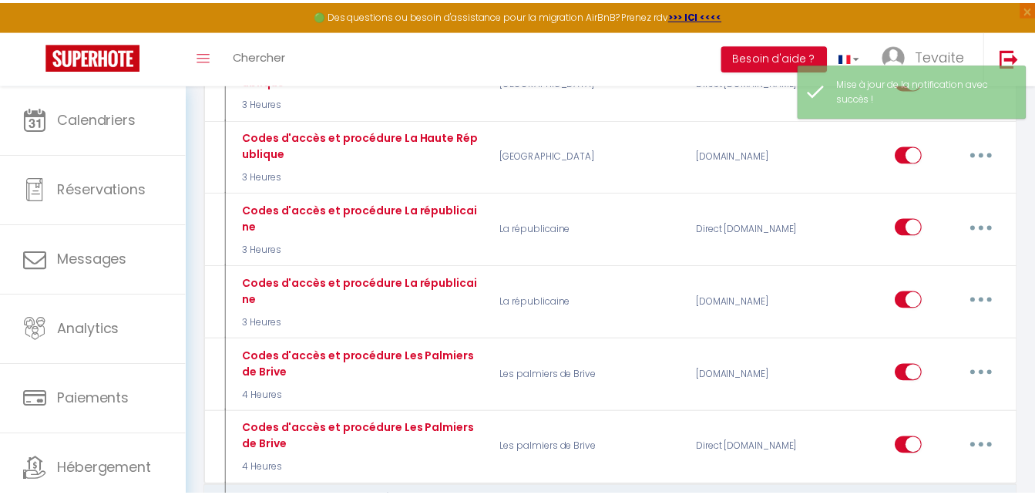
scroll to position [1499, 0]
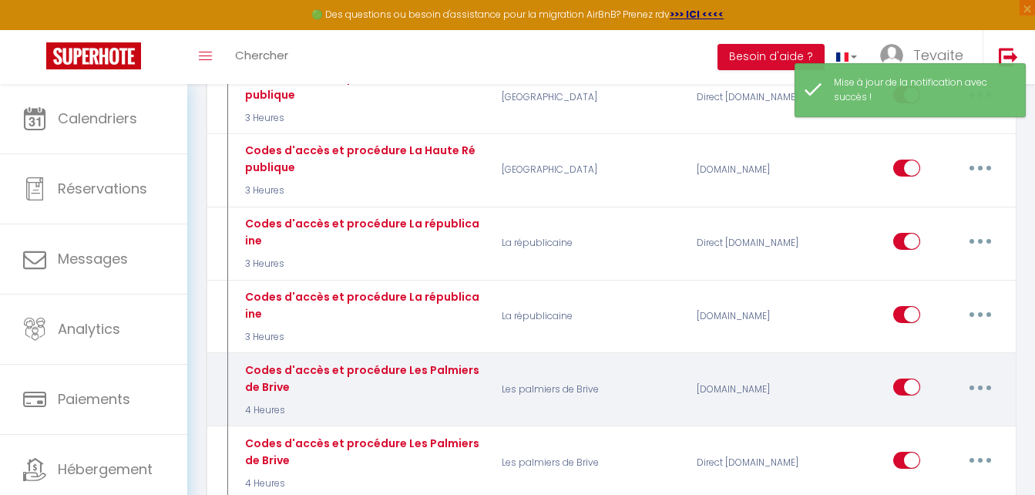
click at [974, 374] on button "button" at bounding box center [979, 386] width 43 height 25
click at [931, 409] on link "Editer" at bounding box center [940, 422] width 114 height 26
type input "Codes d'accès et procédure Les Palmiers de Brive"
select select "3"
select select "4 Heures"
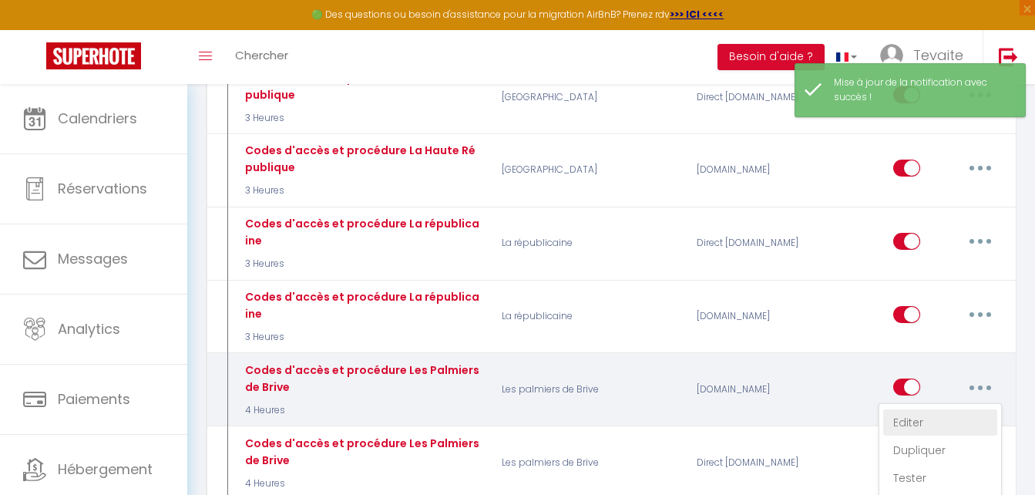
select select "if_booking_is_paid"
checkbox input "true"
checkbox input "false"
radio input "true"
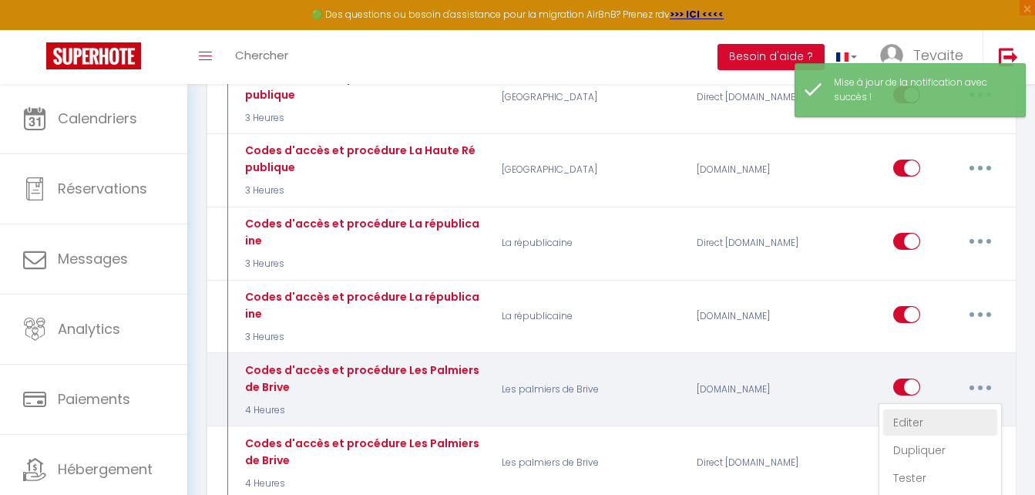
type input "Codes d'accès et procédure Les Palmiers de Brive"
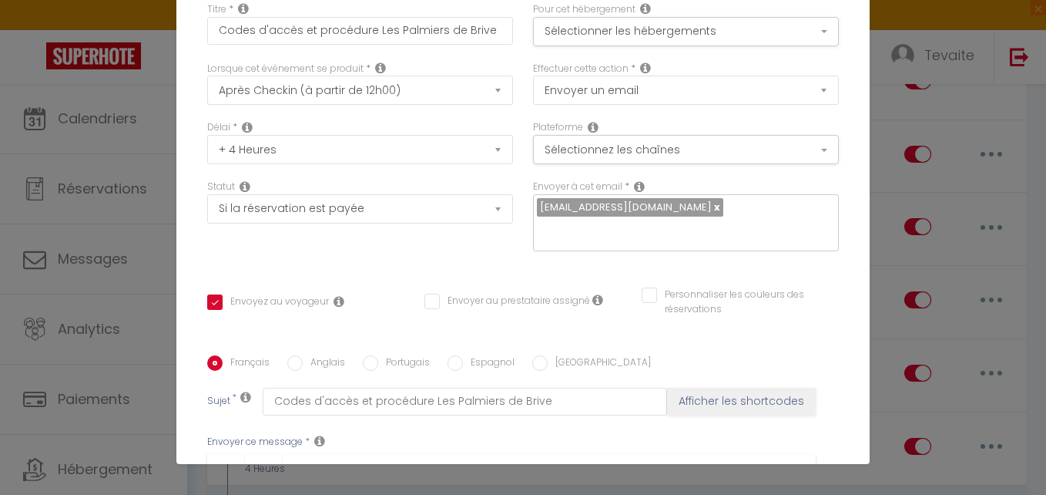
scroll to position [39, 0]
click at [479, 142] on select "Immédiat + 10 Minutes + 1 Heure + 2 Heures + 3 Heures + 4 Heures + 5 Heures + 6…" at bounding box center [360, 150] width 306 height 29
select select "3 Heures"
click at [207, 136] on select "Immédiat + 10 Minutes + 1 Heure + 2 Heures + 3 Heures + 4 Heures + 5 Heures + 6…" at bounding box center [360, 150] width 306 height 29
checkbox input "true"
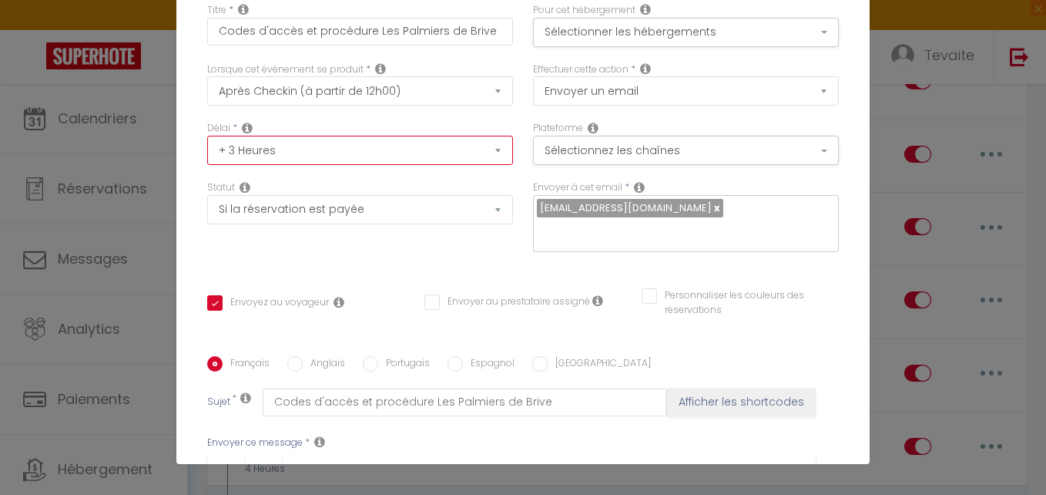
checkbox input "false"
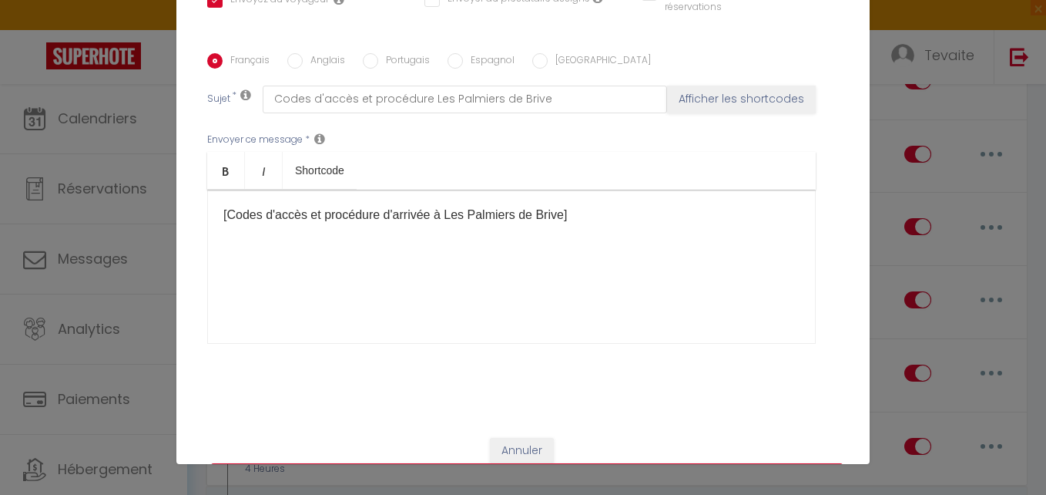
scroll to position [386, 0]
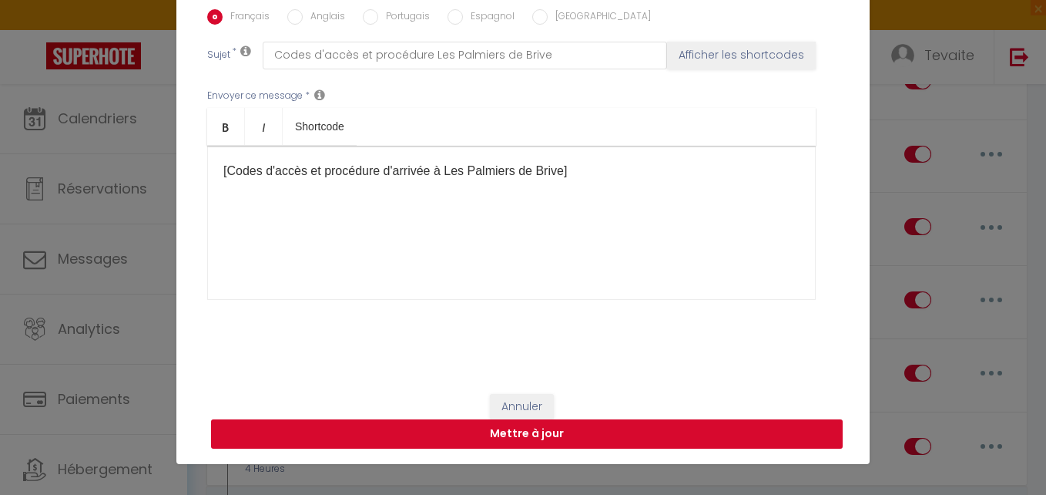
click at [572, 438] on button "Mettre à jour" at bounding box center [527, 433] width 632 height 29
checkbox input "true"
checkbox input "false"
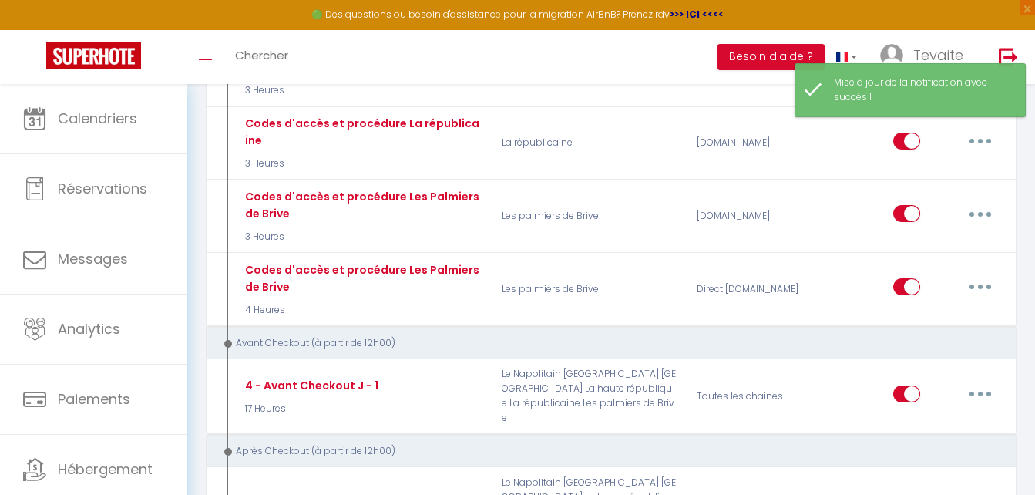
scroll to position [1686, 0]
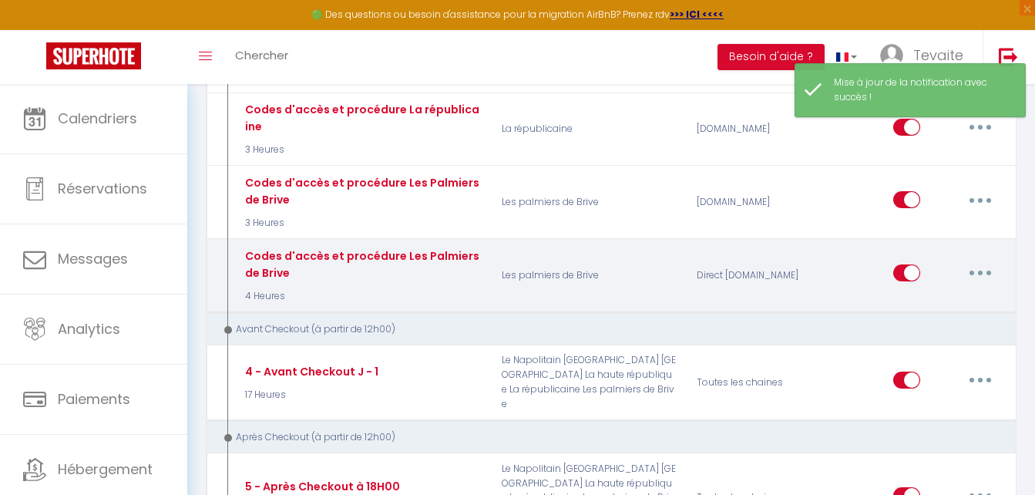
click at [981, 260] on button "button" at bounding box center [979, 272] width 43 height 25
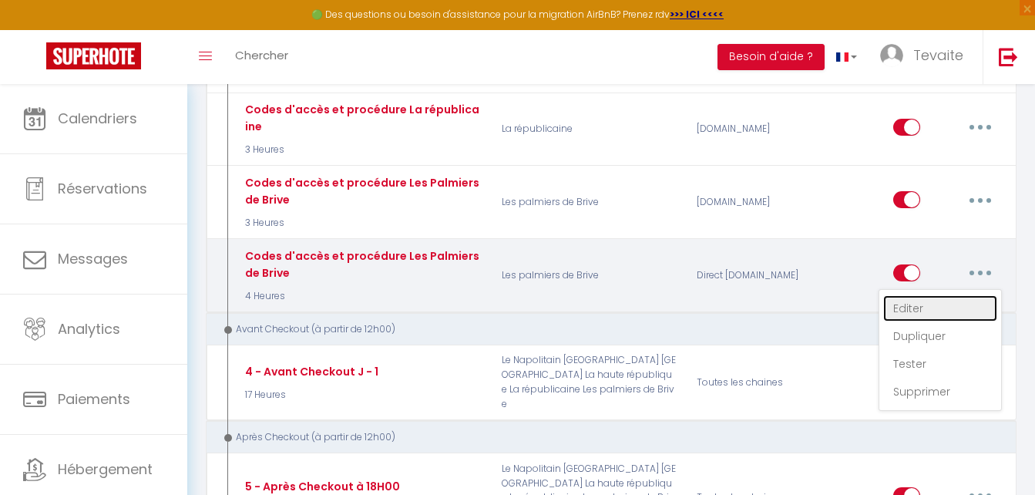
click at [967, 295] on link "Editer" at bounding box center [940, 308] width 114 height 26
type input "Codes d'accès et procédure Les Palmiers de Brive"
select select "3"
select select "4 Heures"
select select "if_deposit_is_paid"
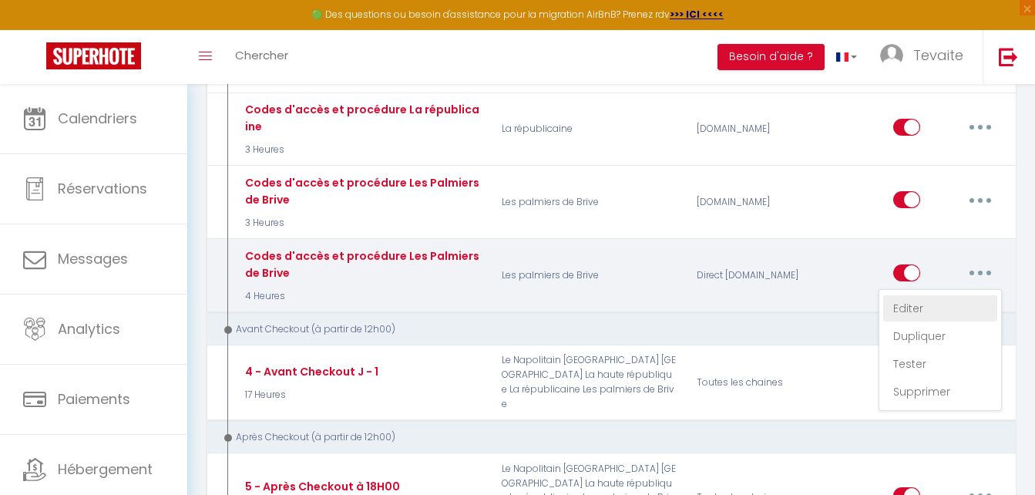
checkbox input "true"
checkbox input "false"
radio input "true"
type input "Codes d'accès et procédure Les Palmiers de Brive"
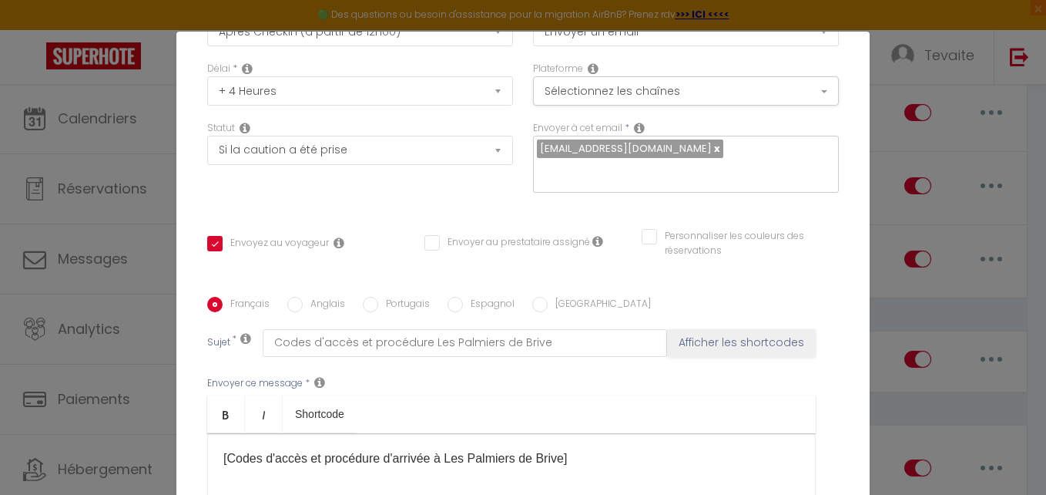
scroll to position [155, 0]
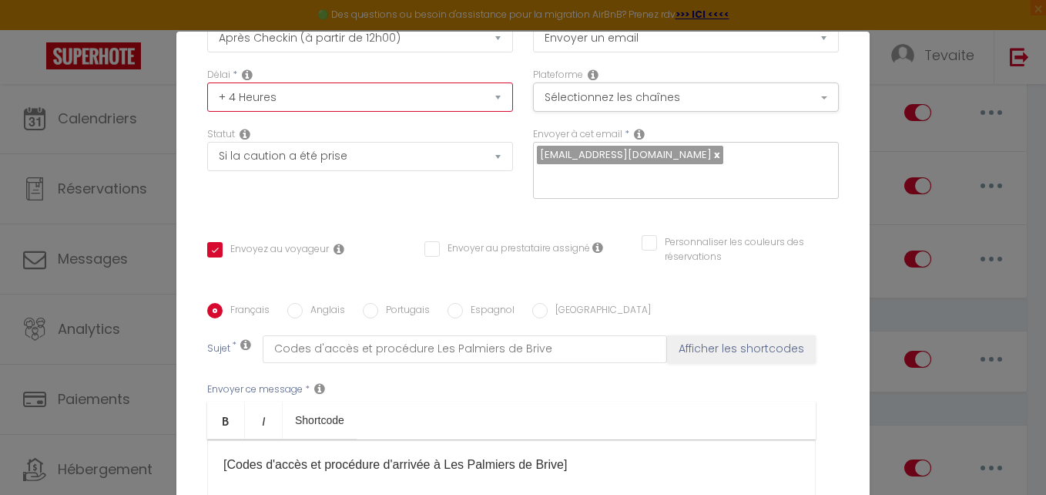
click at [478, 94] on select "Immédiat + 10 Minutes + 1 Heure + 2 Heures + 3 Heures + 4 Heures + 5 Heures + 6…" at bounding box center [360, 96] width 306 height 29
select select "3 Heures"
click at [207, 82] on select "Immédiat + 10 Minutes + 1 Heure + 2 Heures + 3 Heures + 4 Heures + 5 Heures + 6…" at bounding box center [360, 96] width 306 height 29
checkbox input "true"
checkbox input "false"
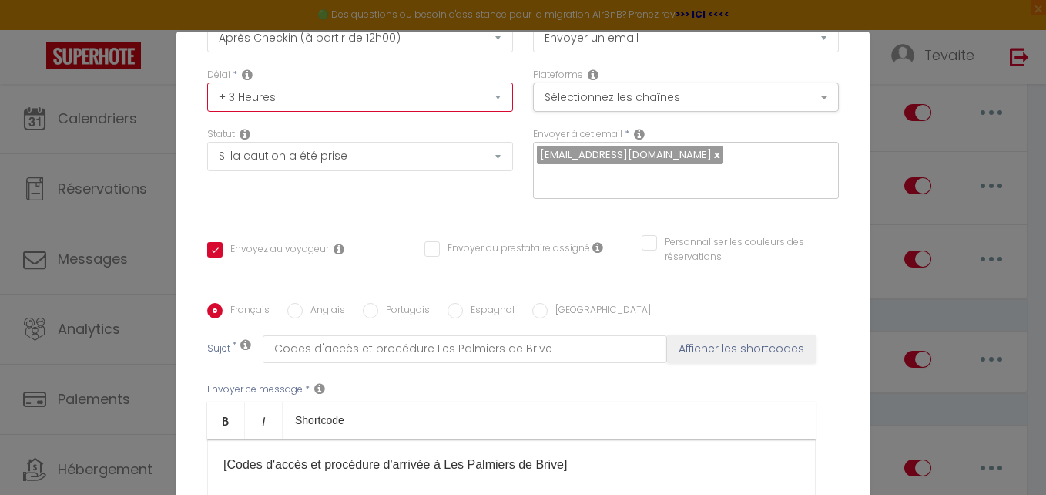
checkbox input "false"
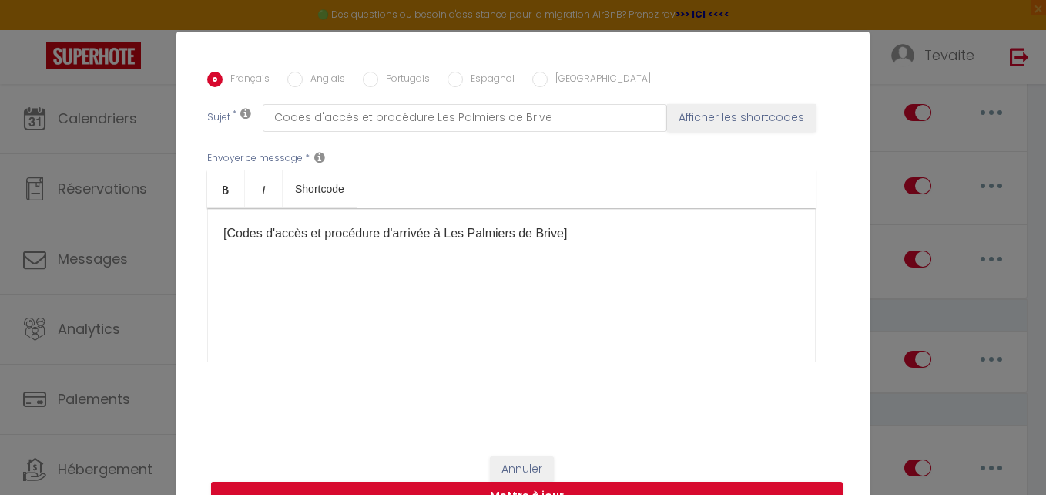
scroll to position [62, 0]
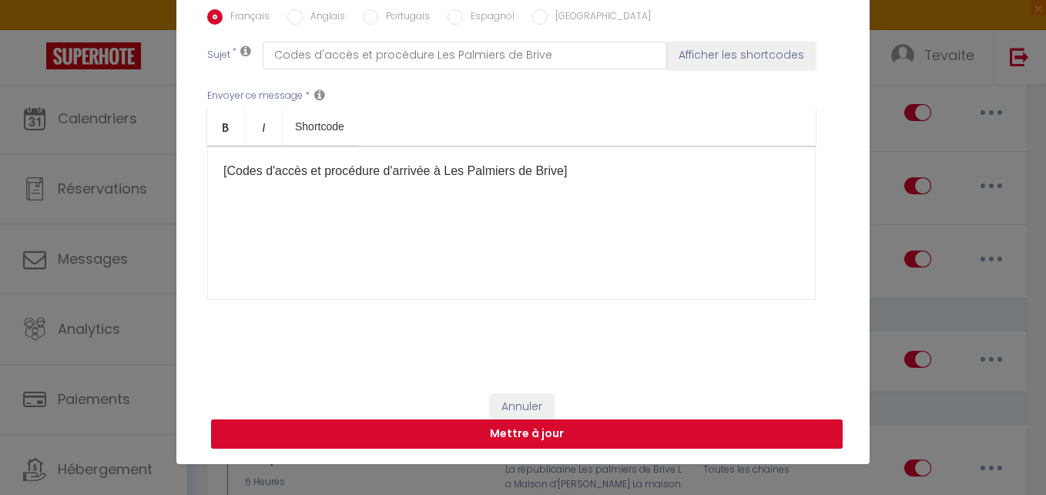
click at [444, 443] on button "Mettre à jour" at bounding box center [527, 433] width 632 height 29
checkbox input "true"
checkbox input "false"
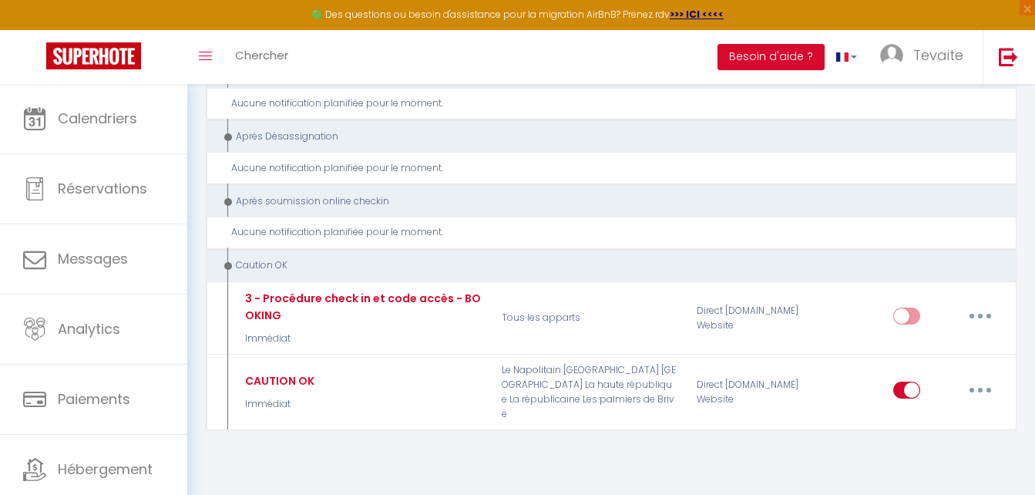
scroll to position [3145, 0]
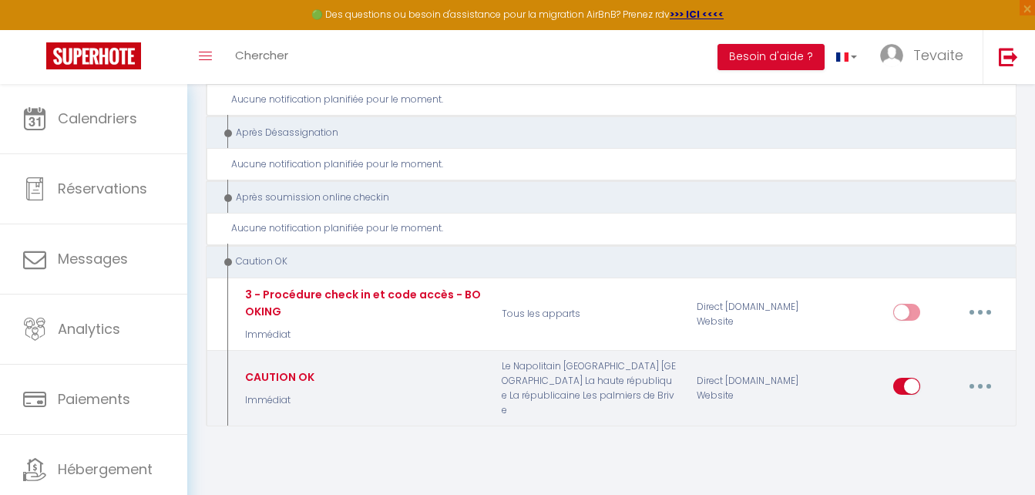
click at [985, 374] on button "button" at bounding box center [979, 386] width 43 height 25
click at [932, 250] on link "Editer" at bounding box center [940, 263] width 114 height 26
type input "CAUTION OK"
select select "24"
select select "Immédiat"
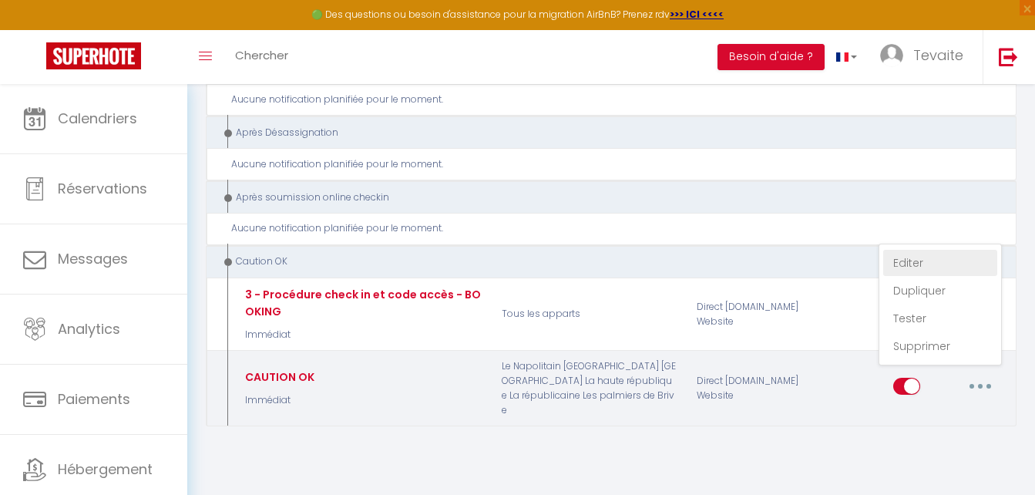
select select "if_deposit_is_paid"
checkbox input "true"
checkbox input "false"
radio input "true"
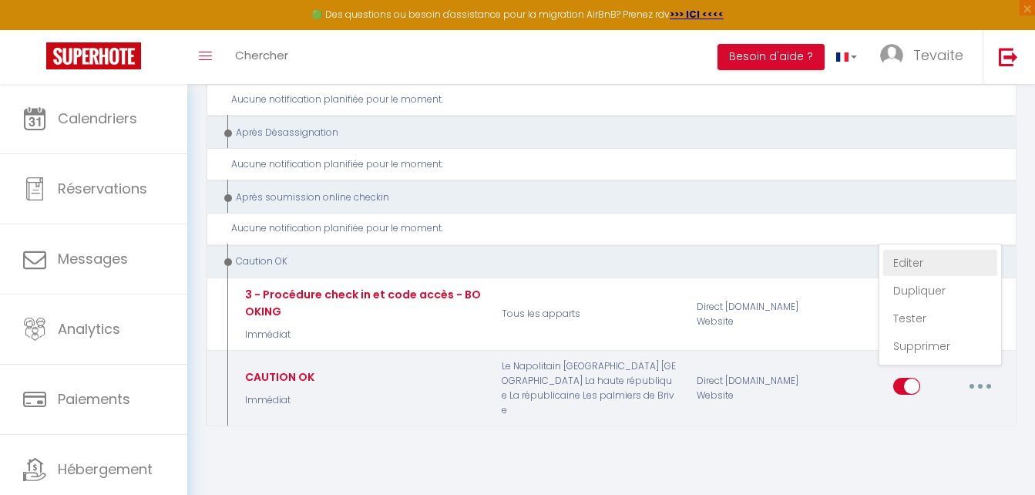
type input "Dépôt de Garantie bien validé !"
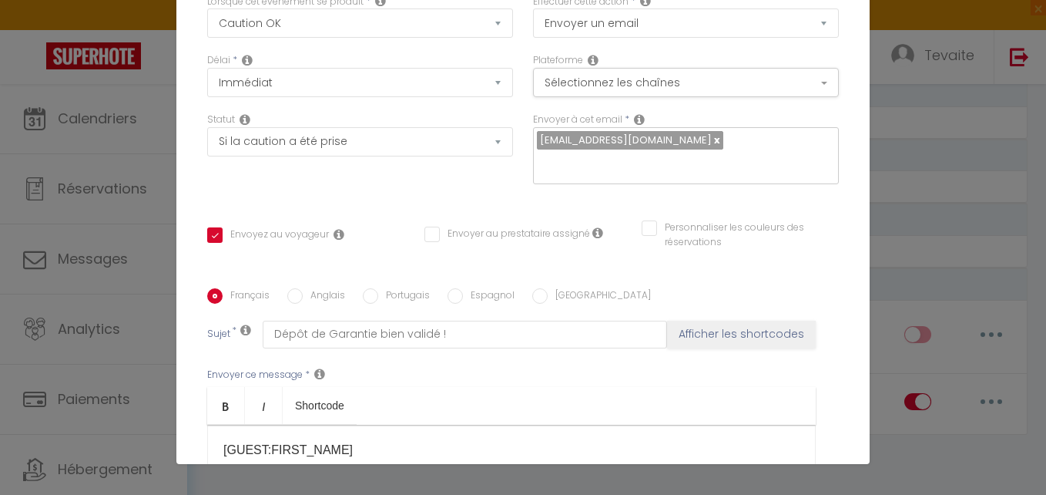
scroll to position [0, 0]
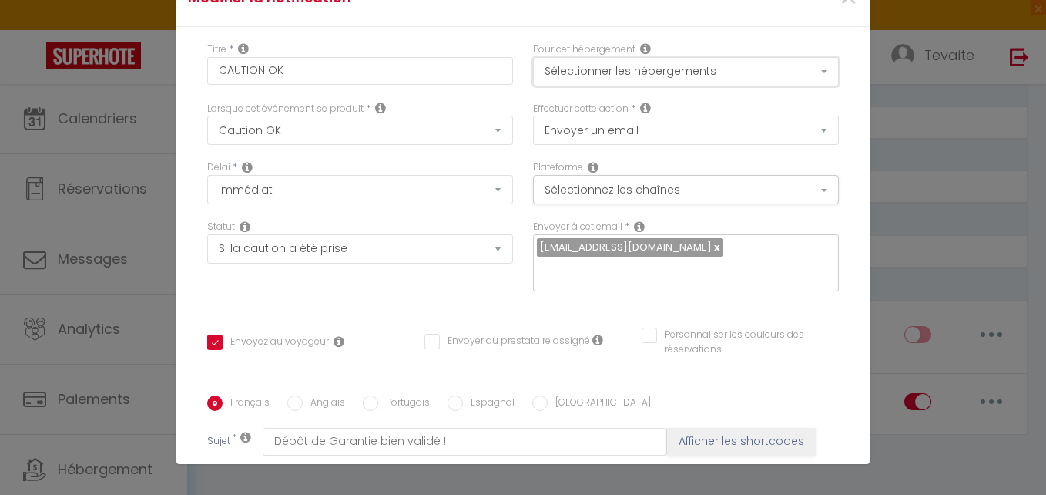
click at [599, 79] on button "Sélectionner les hébergements" at bounding box center [686, 71] width 306 height 29
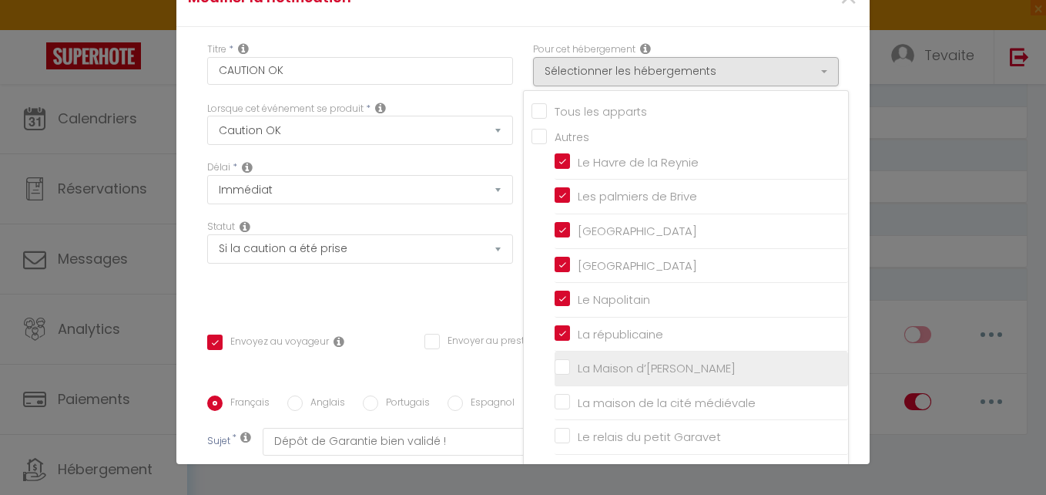
click at [555, 369] on input "La Maison d’[PERSON_NAME]" at bounding box center [701, 368] width 293 height 15
checkbox input "true"
checkbox input "false"
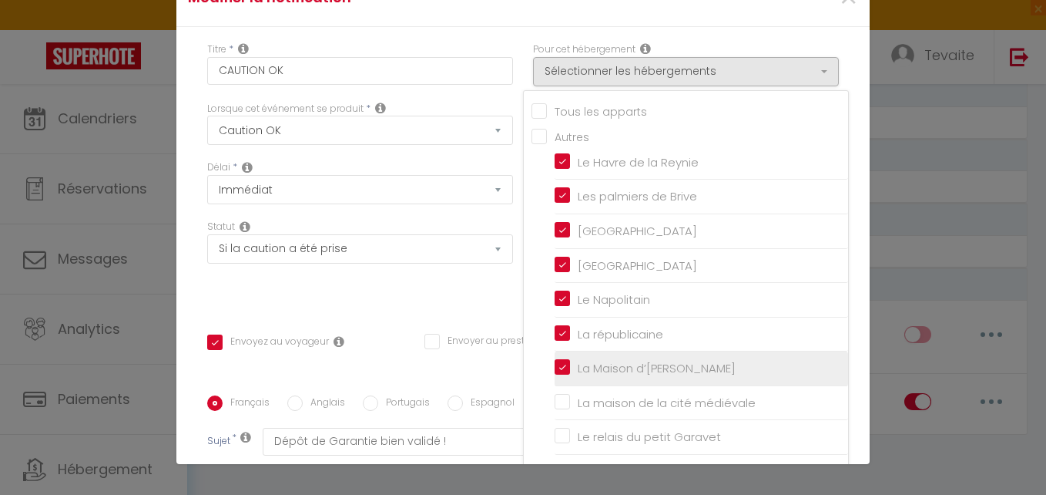
checkbox input "false"
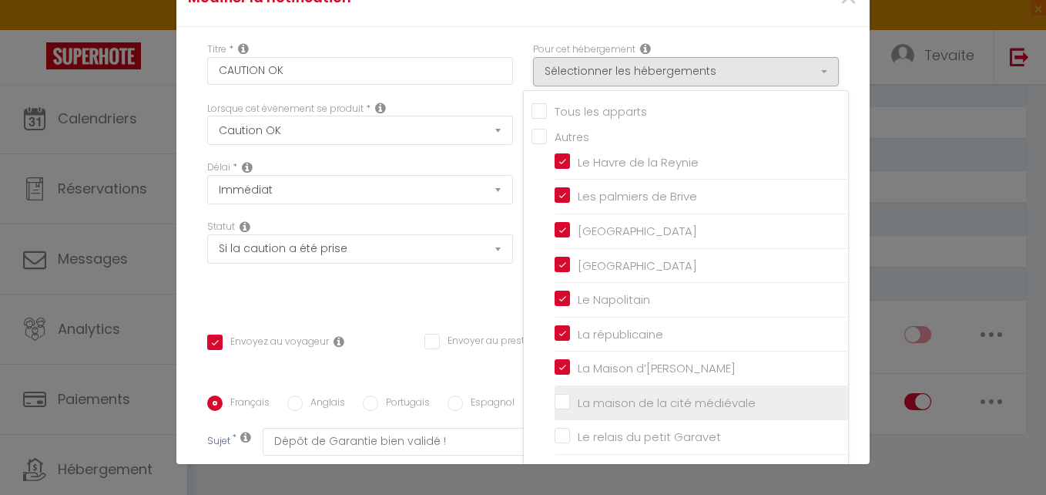
click at [555, 401] on input "La maison de la cité médiévale" at bounding box center [701, 402] width 293 height 15
checkbox input "true"
checkbox input "false"
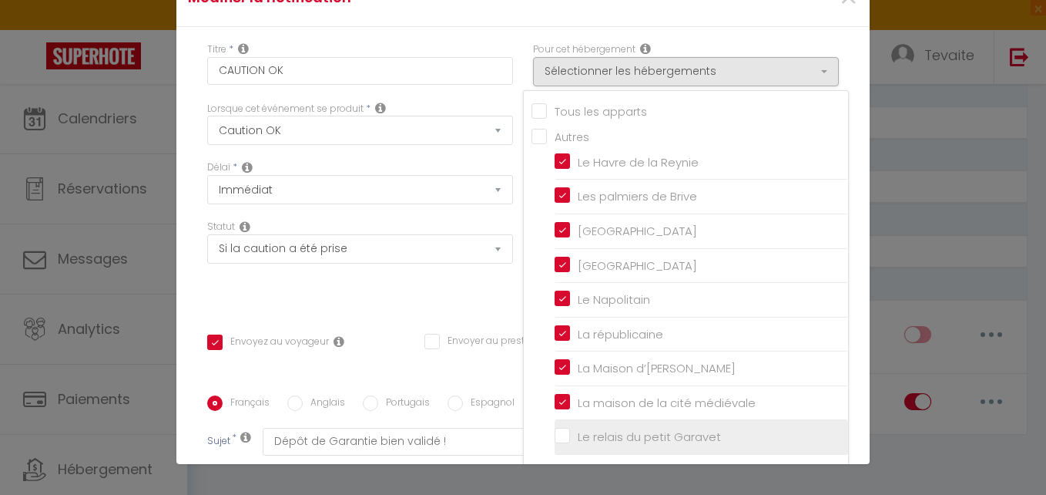
click at [555, 431] on input "Le relais du petit Garavet" at bounding box center [701, 436] width 293 height 15
checkbox input "true"
checkbox input "false"
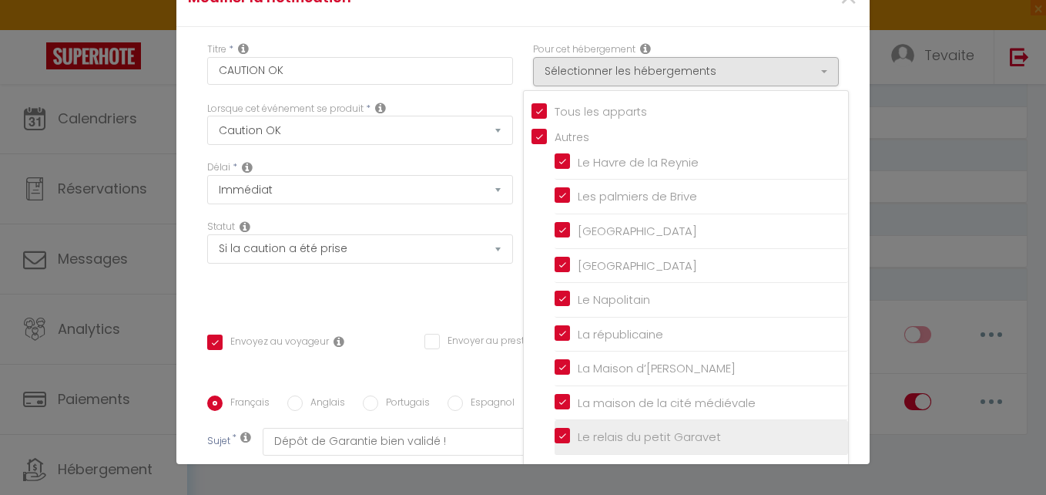
checkbox input "false"
checkbox input "true"
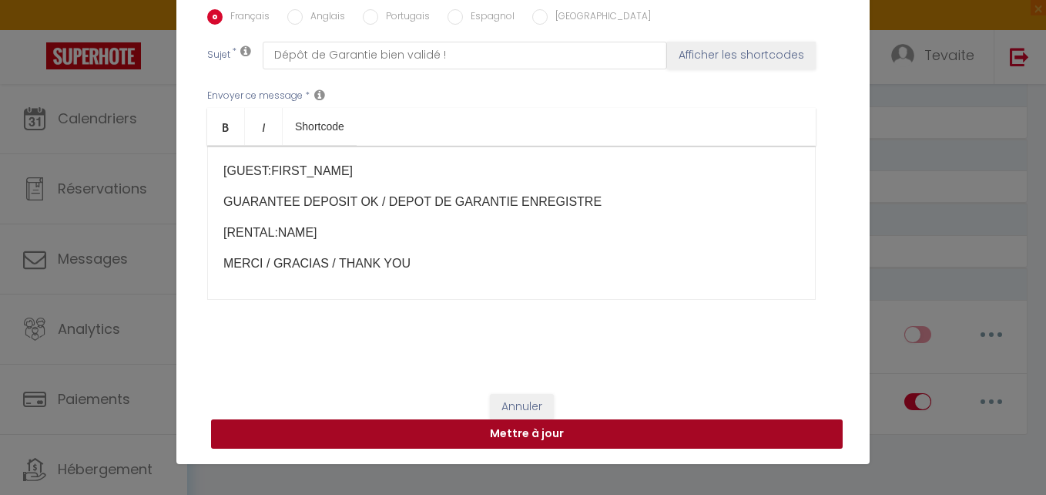
click at [548, 431] on button "Mettre à jour" at bounding box center [527, 433] width 632 height 29
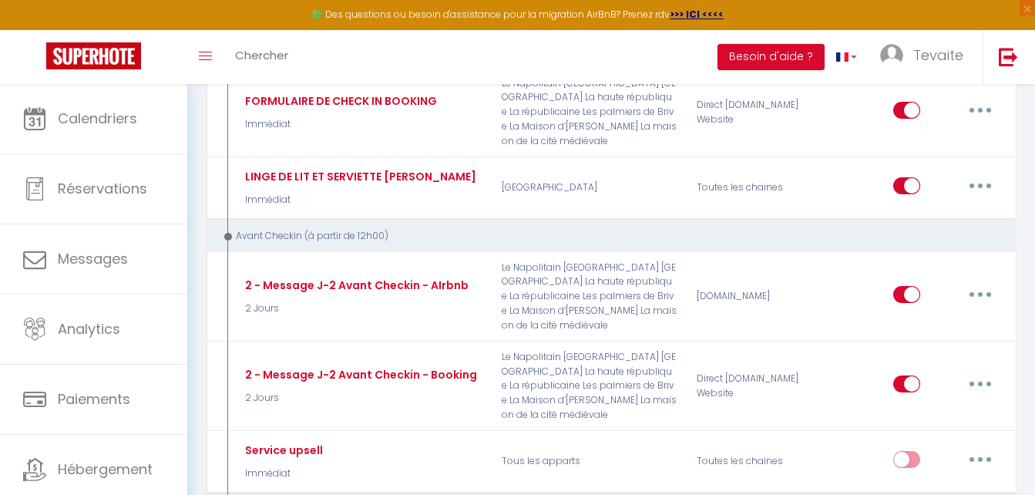
scroll to position [0, 0]
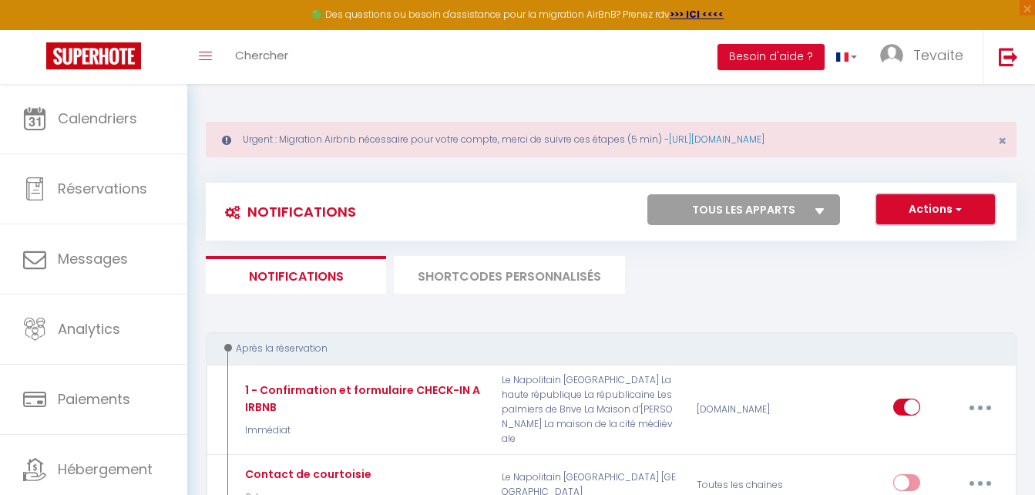
click at [917, 211] on button "Actions" at bounding box center [935, 209] width 119 height 31
